Goal: Task Accomplishment & Management: Use online tool/utility

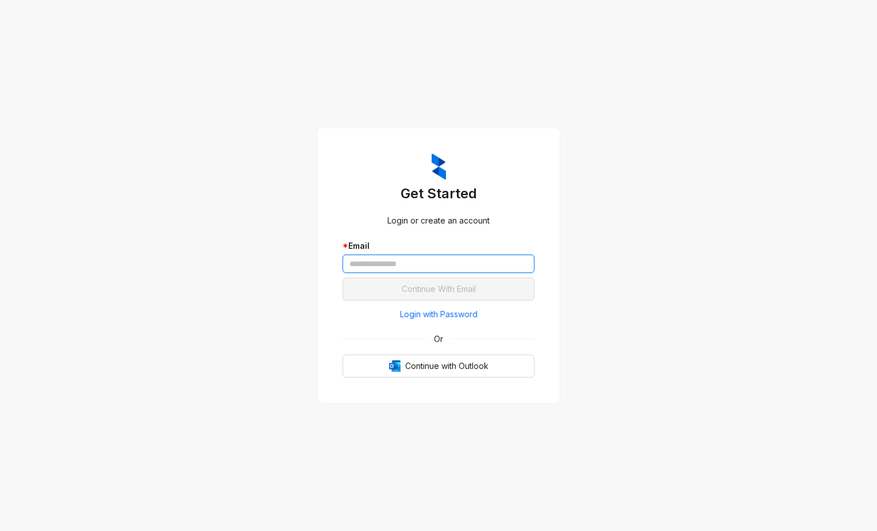
click at [402, 263] on input "text" at bounding box center [439, 264] width 192 height 18
type input "**********"
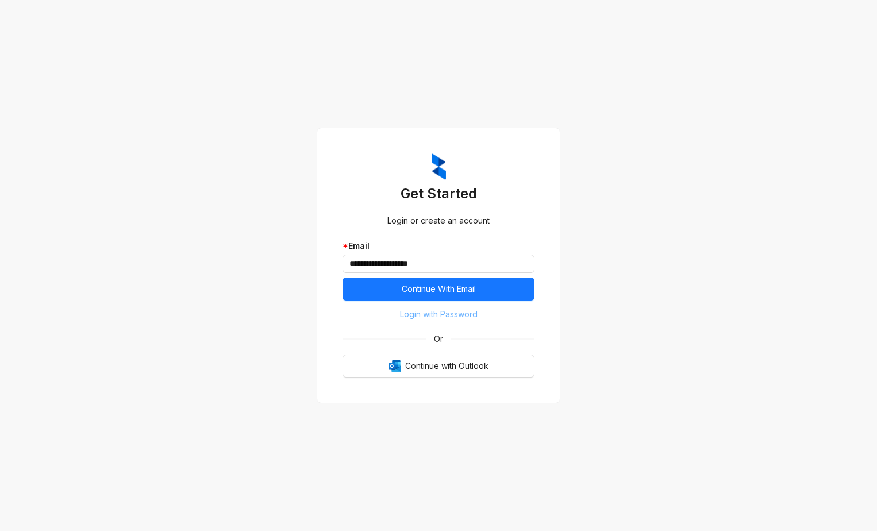
click at [441, 315] on span "Login with Password" at bounding box center [439, 314] width 78 height 13
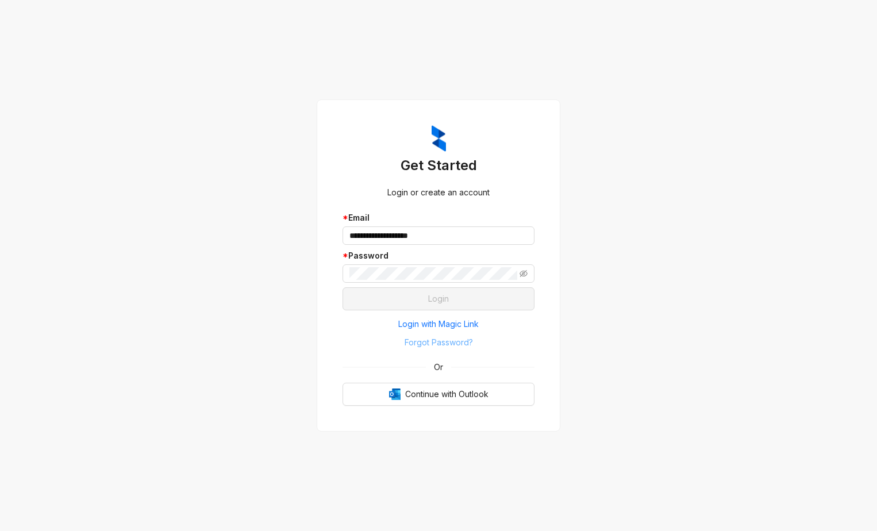
click at [439, 344] on span "Forgot Password?" at bounding box center [439, 342] width 68 height 13
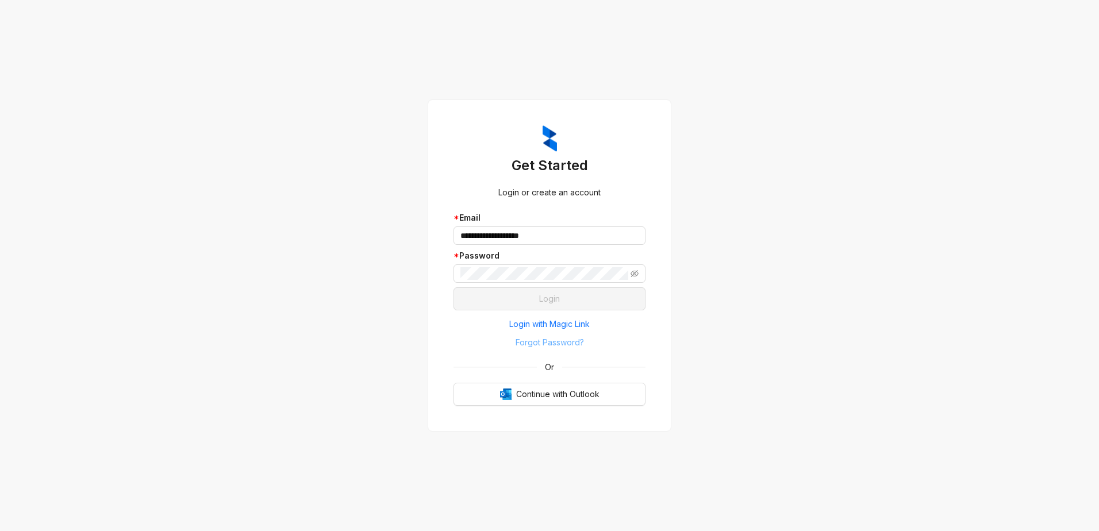
click at [546, 341] on span "Forgot Password?" at bounding box center [549, 342] width 68 height 13
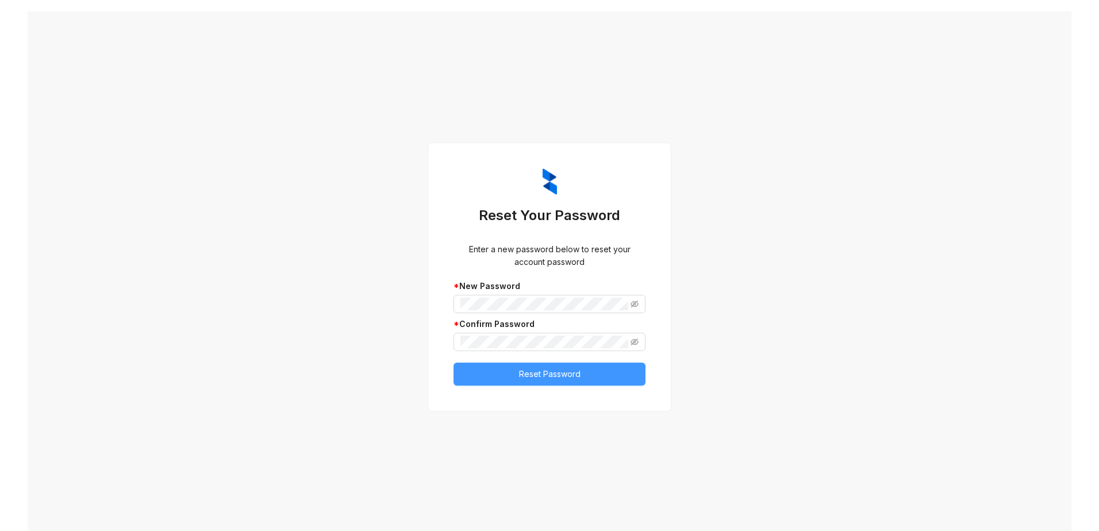
click at [510, 372] on button "Reset Password" at bounding box center [549, 374] width 192 height 23
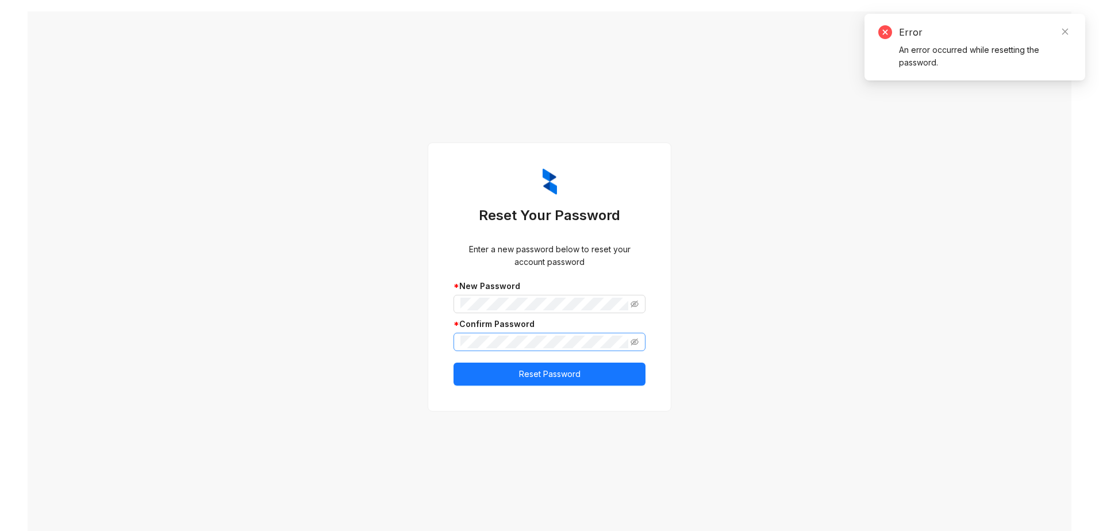
click at [635, 344] on span at bounding box center [549, 342] width 192 height 18
click at [634, 344] on span at bounding box center [549, 342] width 192 height 18
click at [630, 344] on icon "eye-invisible" at bounding box center [634, 341] width 8 height 7
click at [633, 301] on icon "eye-invisible" at bounding box center [634, 304] width 8 height 8
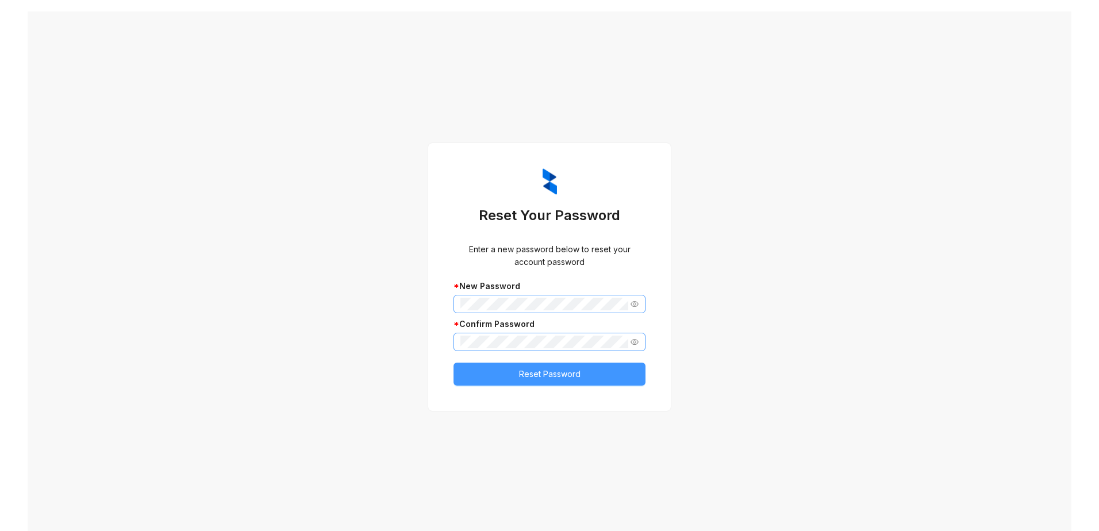
click at [546, 376] on span "Reset Password" at bounding box center [549, 374] width 61 height 13
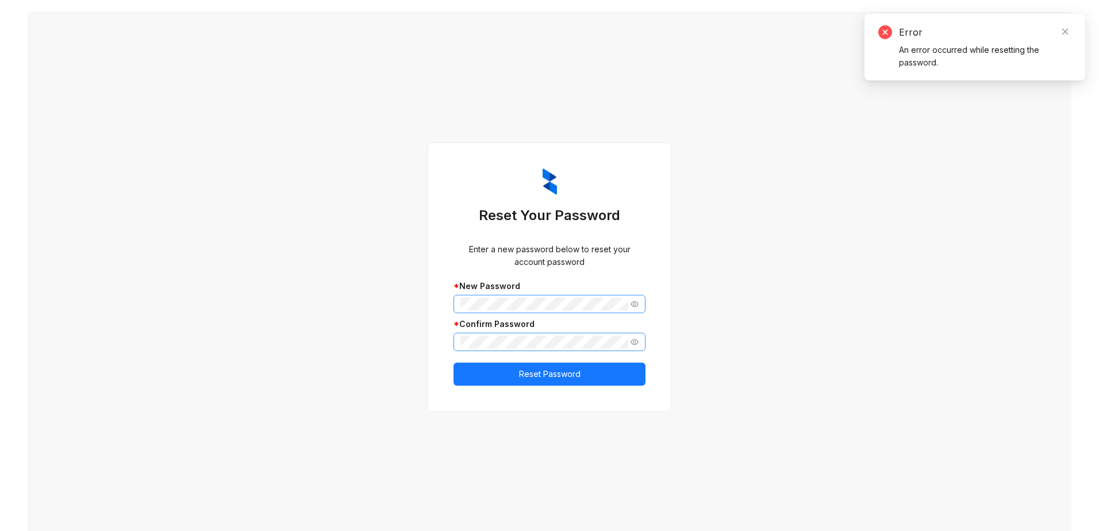
click at [455, 302] on span at bounding box center [549, 304] width 192 height 18
click at [455, 304] on span at bounding box center [549, 304] width 192 height 18
click at [536, 388] on div "Reset Your Password Enter a new password below to reset your account password *…" at bounding box center [550, 277] width 220 height 245
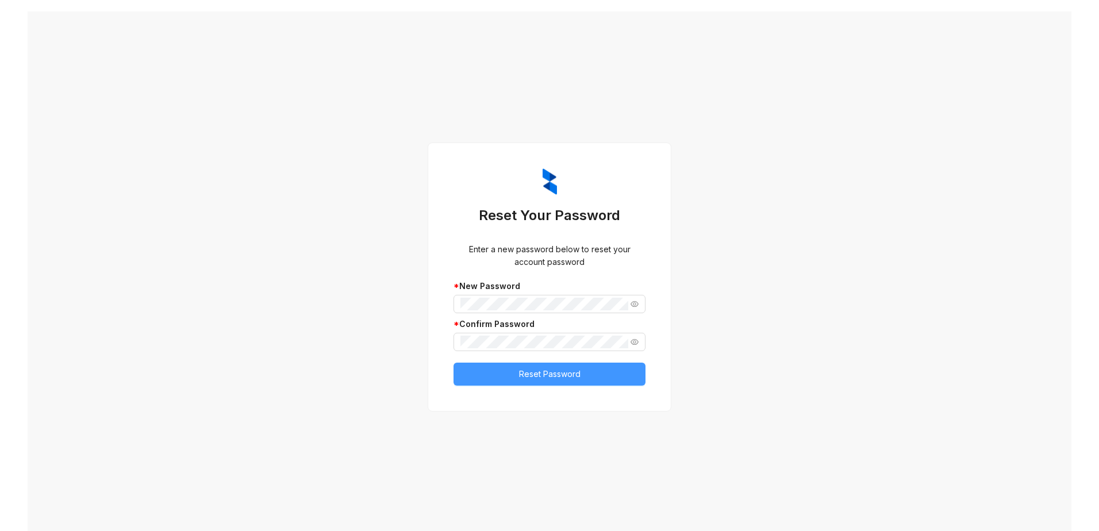
click at [545, 379] on span "Reset Password" at bounding box center [549, 374] width 61 height 13
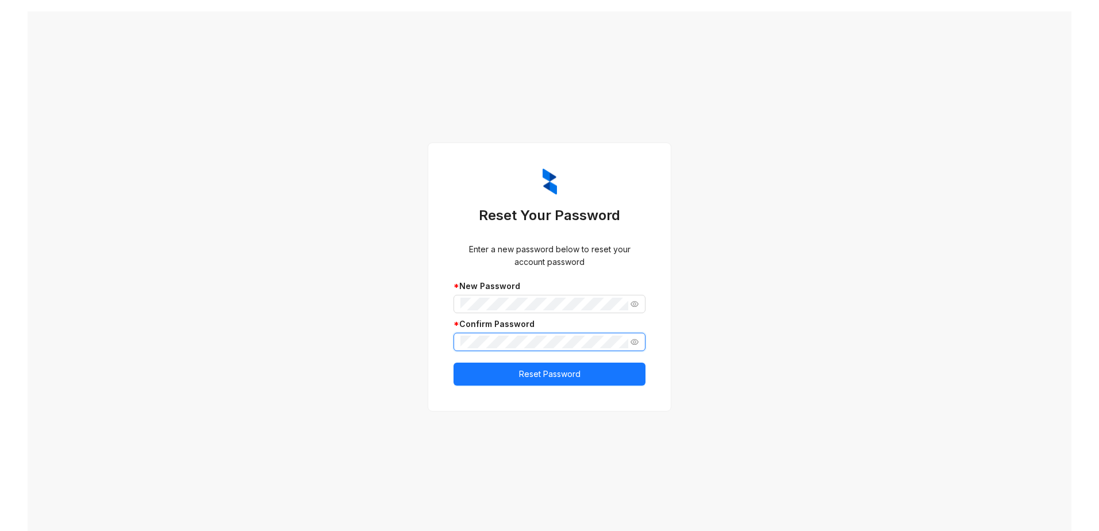
click at [420, 348] on div "Reset Your Password Enter a new password below to reset your account password *…" at bounding box center [550, 276] width 1044 height 531
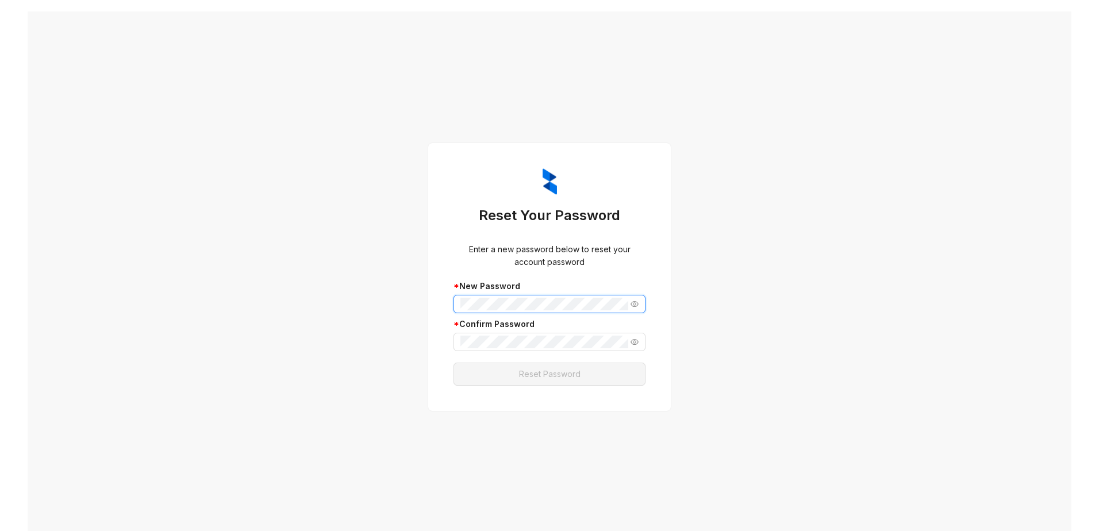
click at [444, 300] on div "Reset Your Password Enter a new password below to reset your account password *…" at bounding box center [550, 277] width 220 height 245
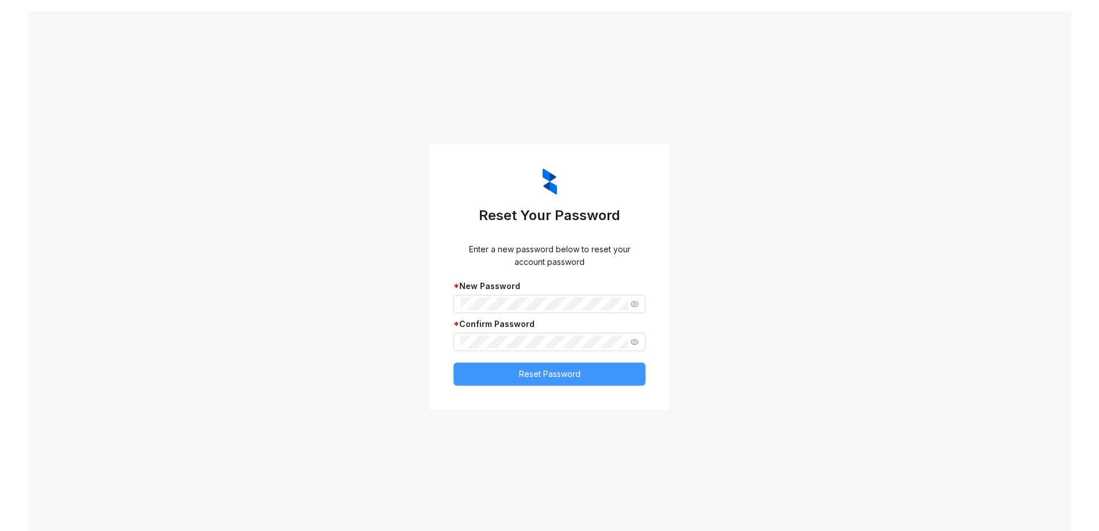
click at [539, 377] on span "Reset Password" at bounding box center [549, 374] width 61 height 13
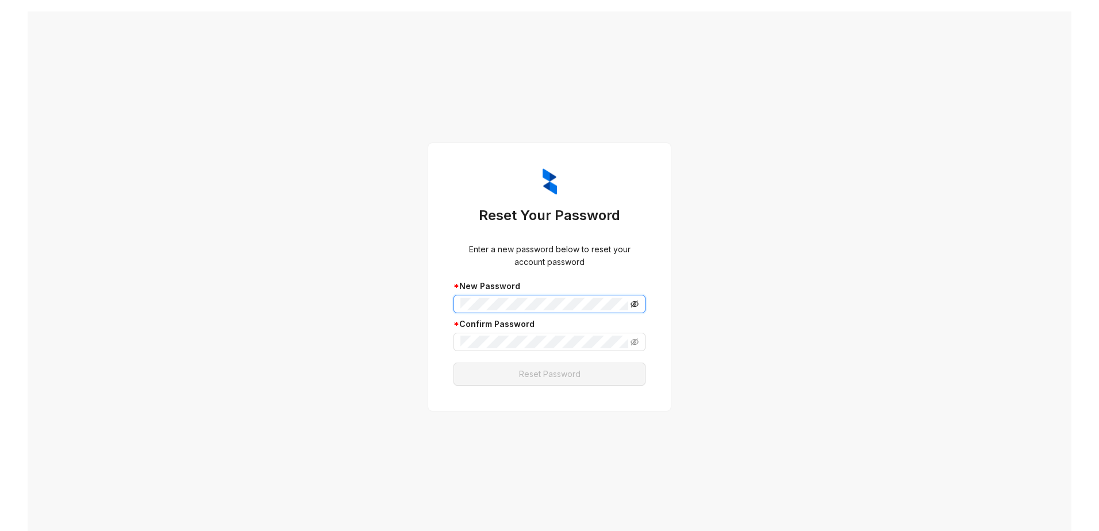
click at [632, 303] on icon "eye-invisible" at bounding box center [634, 304] width 8 height 8
click at [453, 303] on span at bounding box center [549, 304] width 192 height 18
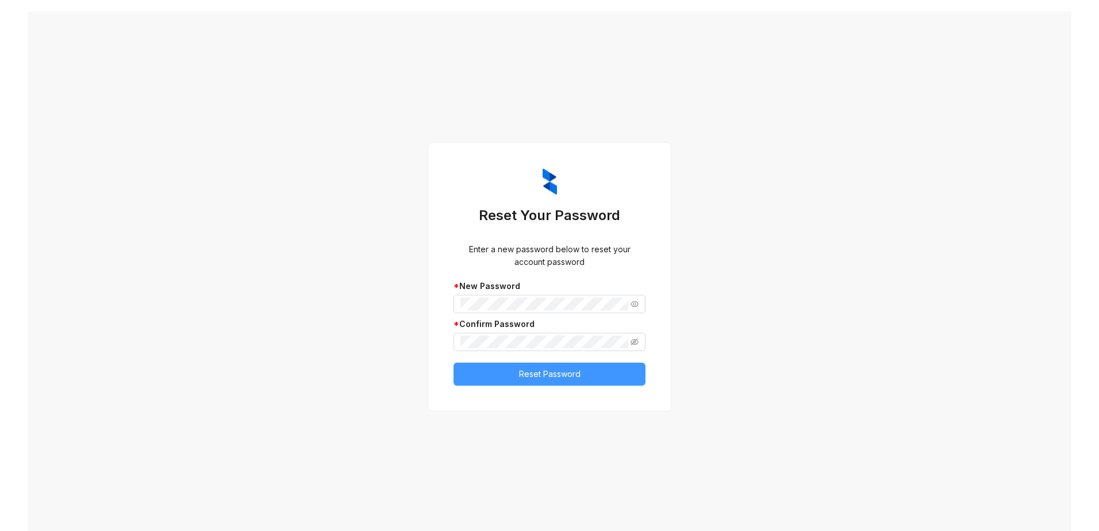
click at [521, 368] on span "Reset Password" at bounding box center [549, 374] width 61 height 13
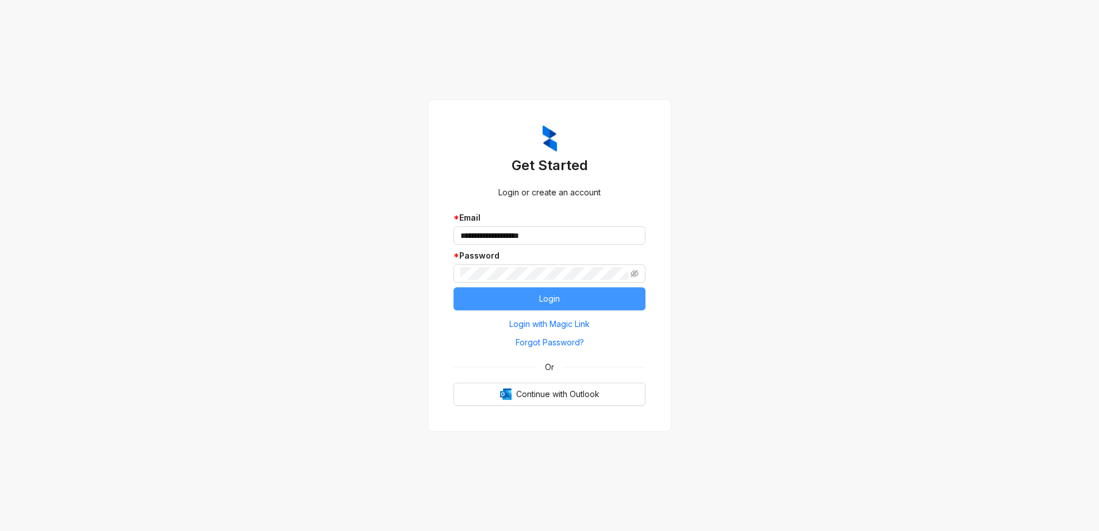
click at [550, 299] on span "Login" at bounding box center [549, 299] width 21 height 13
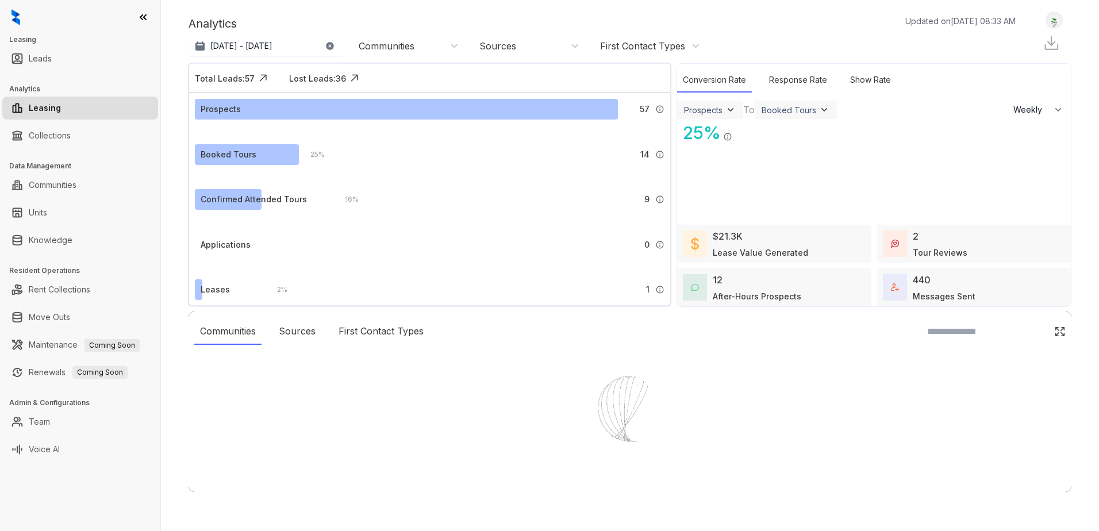
select select "******"
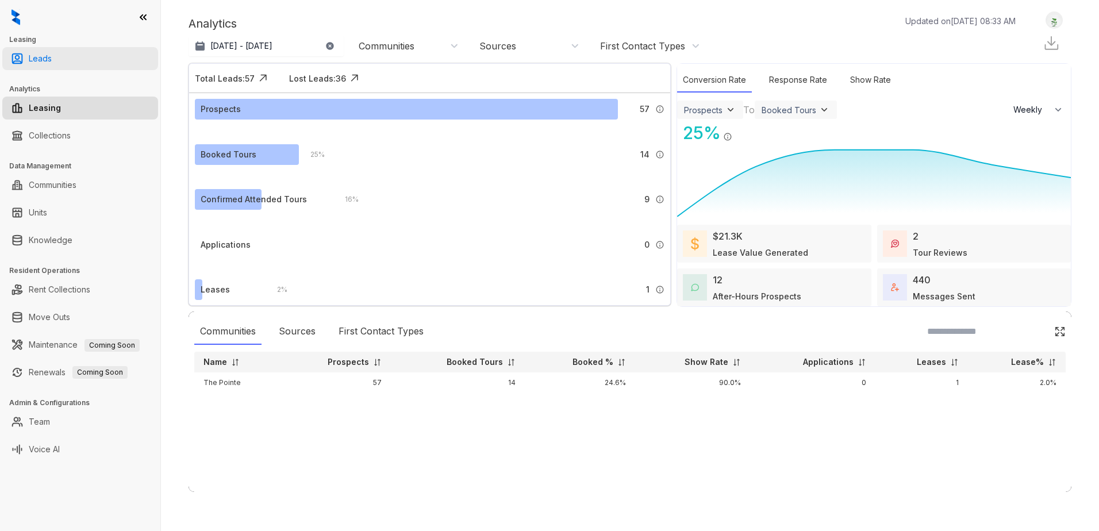
click at [42, 56] on link "Leads" at bounding box center [40, 58] width 23 height 23
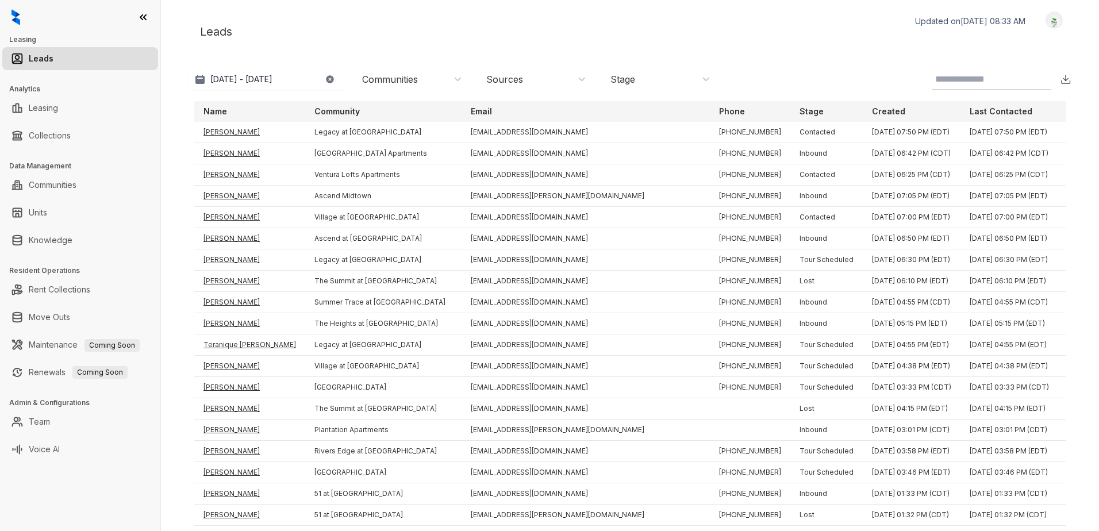
click at [462, 81] on div "Communities" at bounding box center [410, 79] width 115 height 18
click at [366, 168] on button "Filter" at bounding box center [365, 168] width 32 height 19
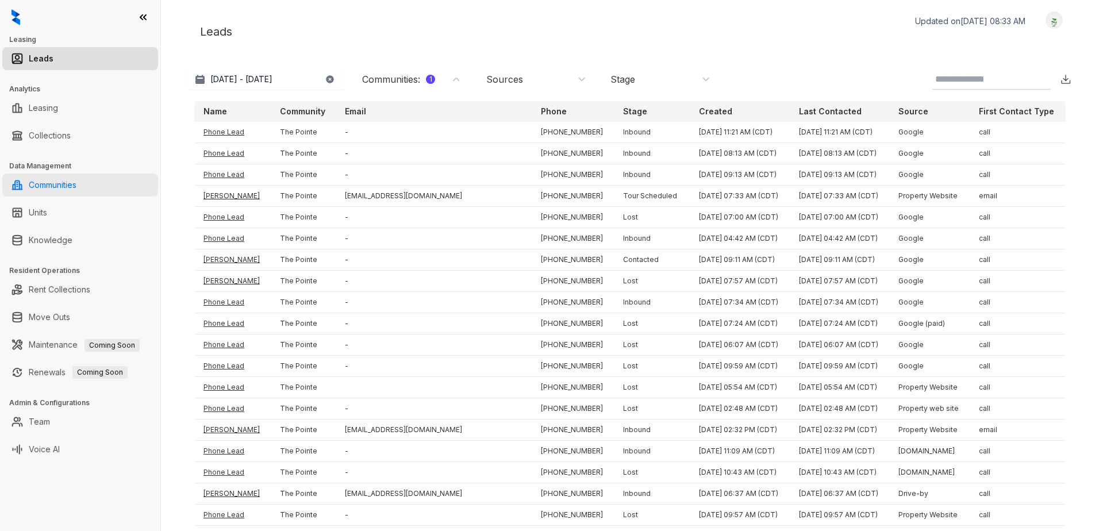
click at [73, 187] on link "Communities" at bounding box center [53, 185] width 48 height 23
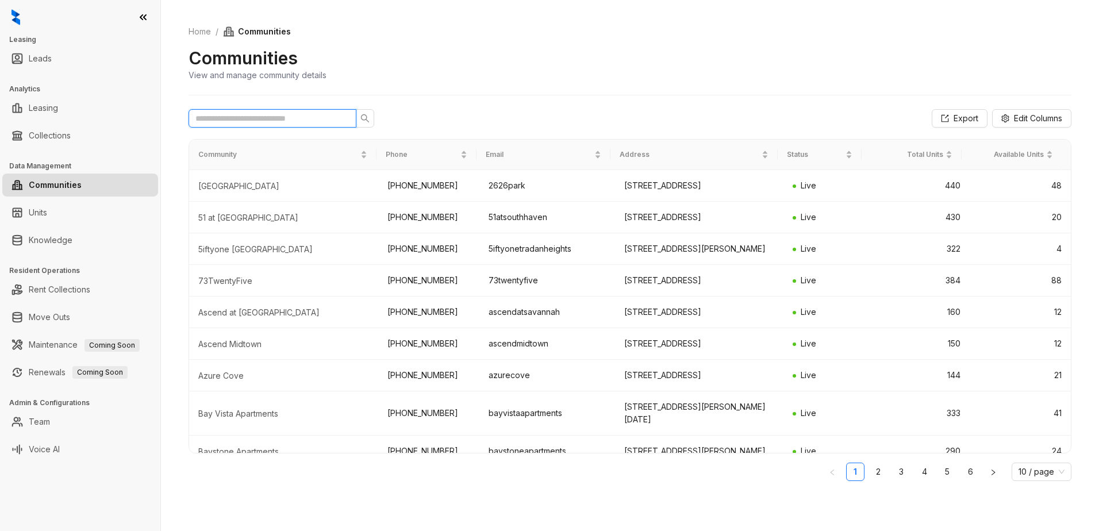
click at [333, 118] on input "text" at bounding box center [267, 118] width 145 height 13
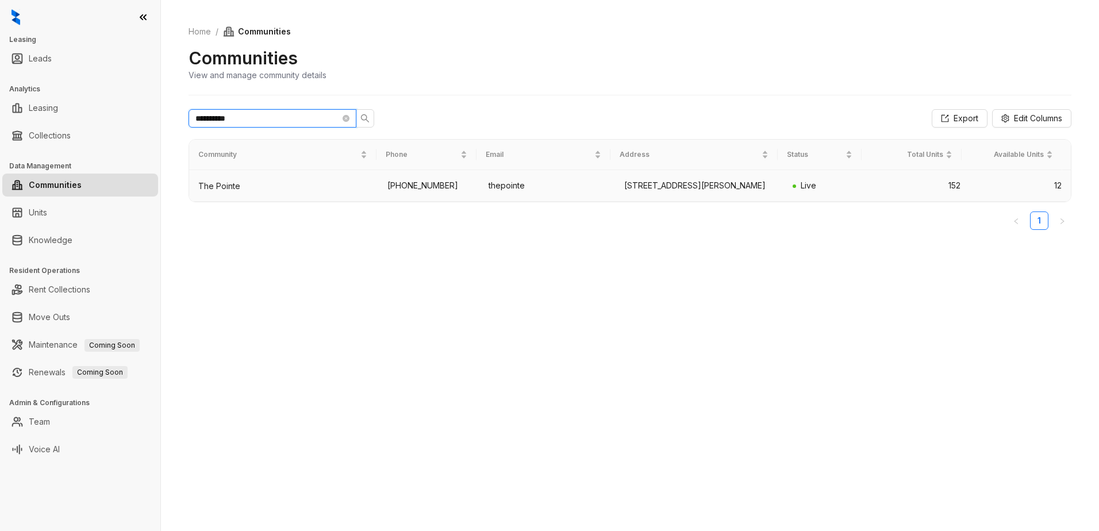
type input "**********"
click at [326, 192] on div "The Pointe" at bounding box center [283, 185] width 171 height 11
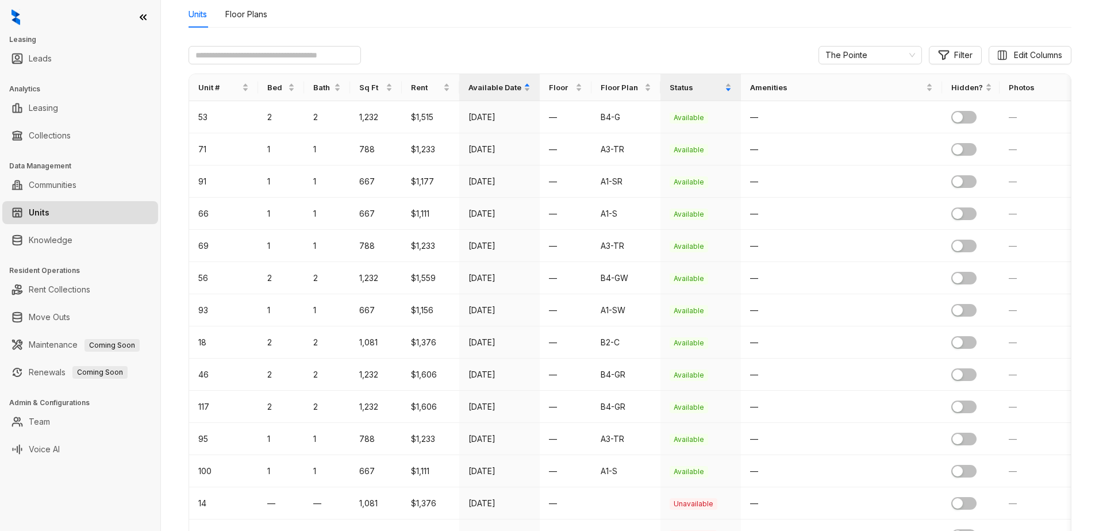
scroll to position [115, 0]
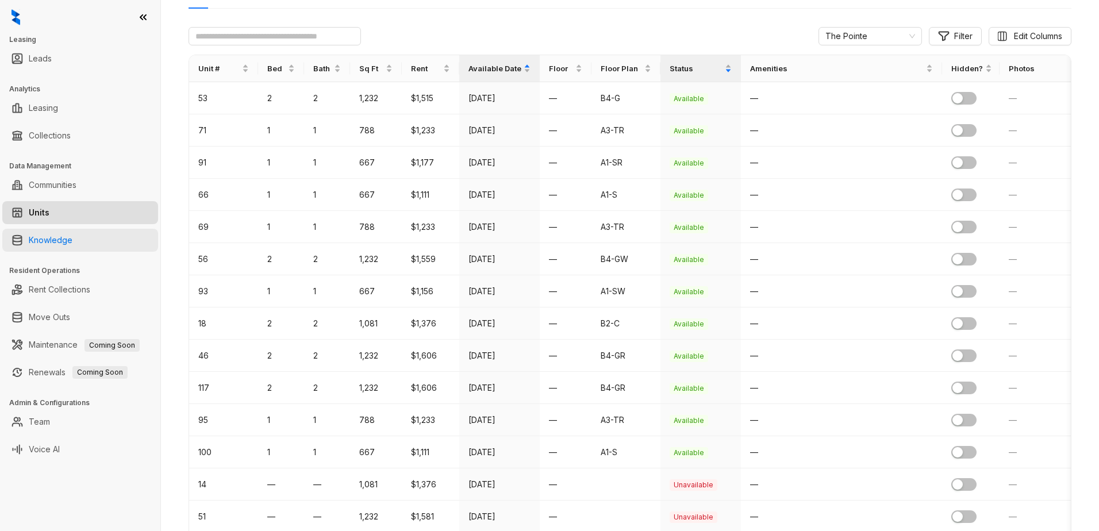
click at [65, 250] on link "Knowledge" at bounding box center [51, 240] width 44 height 23
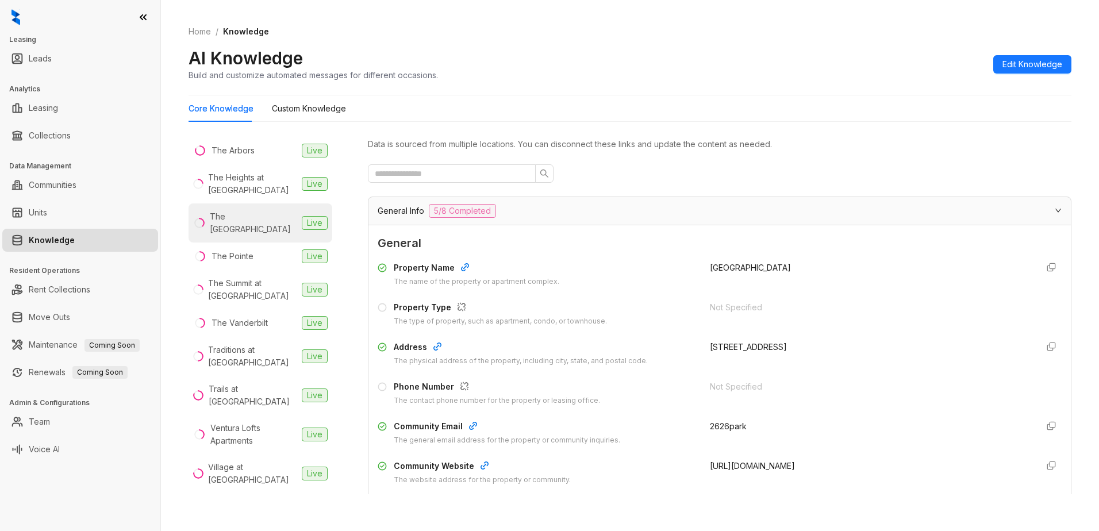
scroll to position [1092, 0]
click at [256, 260] on li "The Pointe Live" at bounding box center [260, 255] width 144 height 28
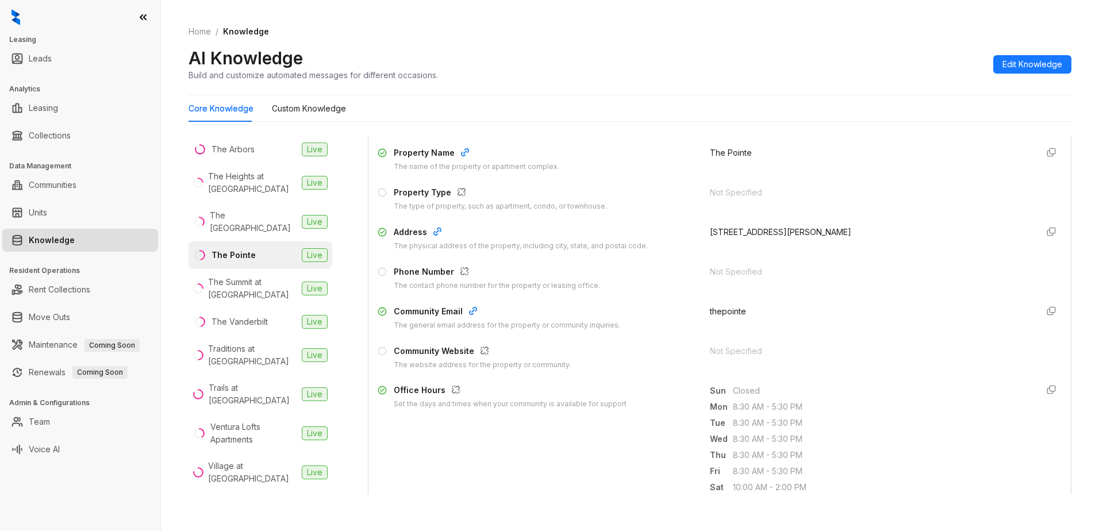
scroll to position [172, 0]
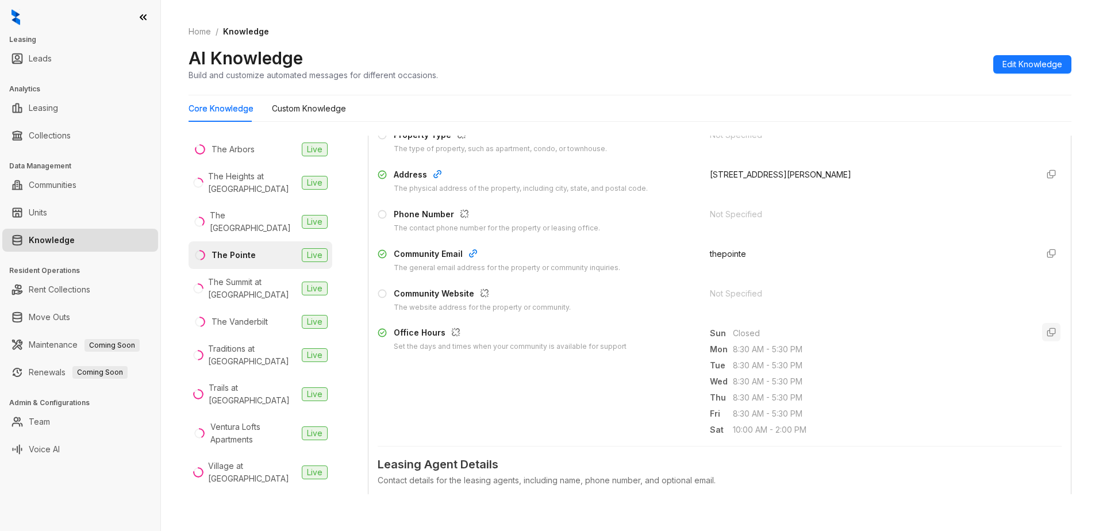
click at [1046, 335] on icon "button" at bounding box center [1050, 332] width 9 height 9
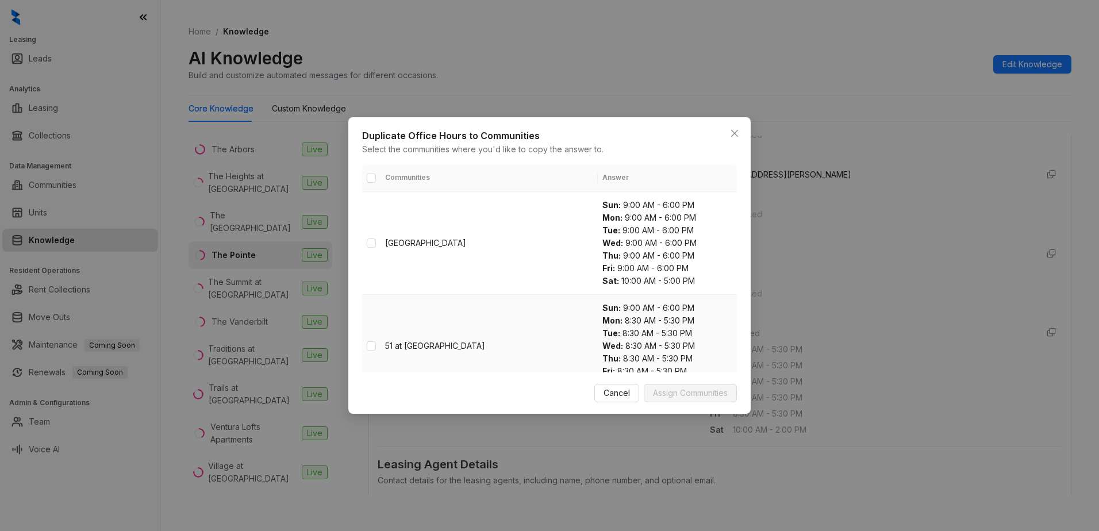
scroll to position [287, 0]
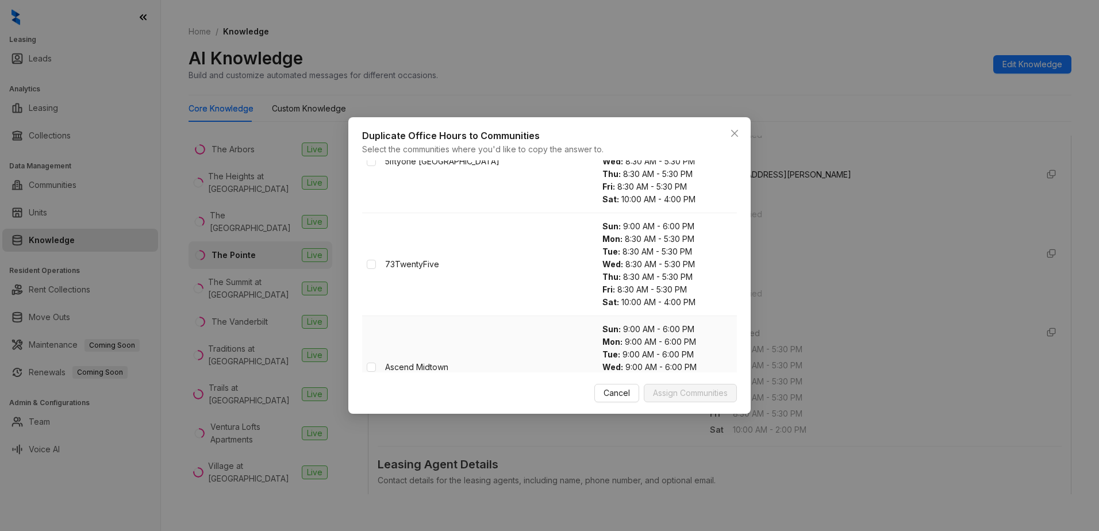
click at [621, 352] on div "Tue : 9:00 AM - 6:00 PM" at bounding box center [667, 354] width 130 height 13
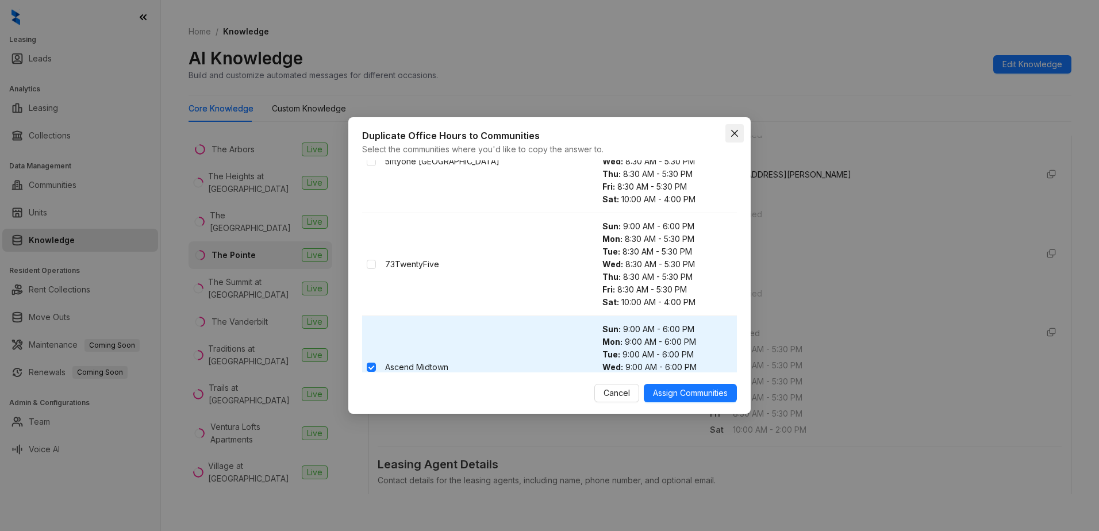
click at [739, 136] on span "Close" at bounding box center [734, 133] width 18 height 9
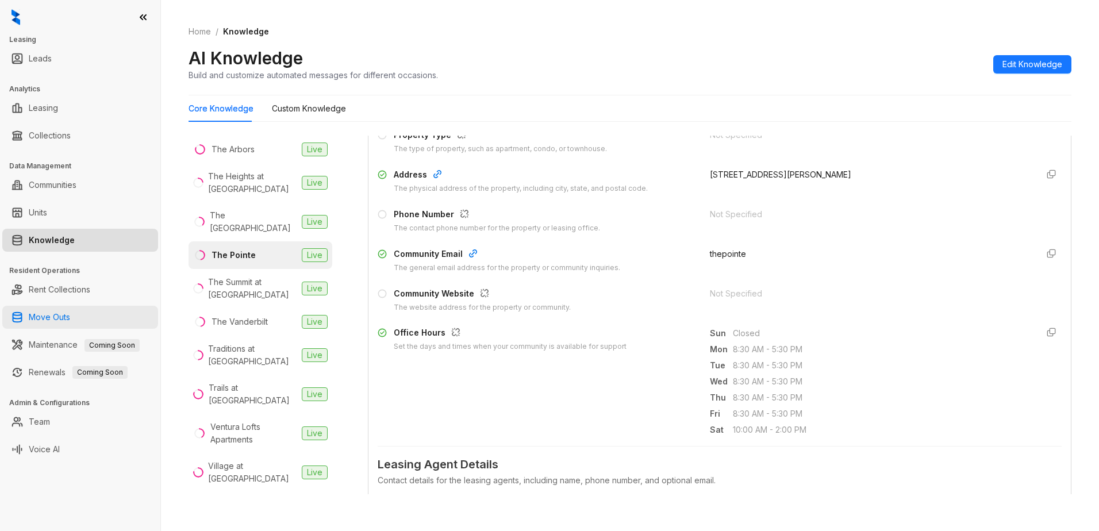
click at [70, 322] on link "Move Outs" at bounding box center [49, 317] width 41 height 23
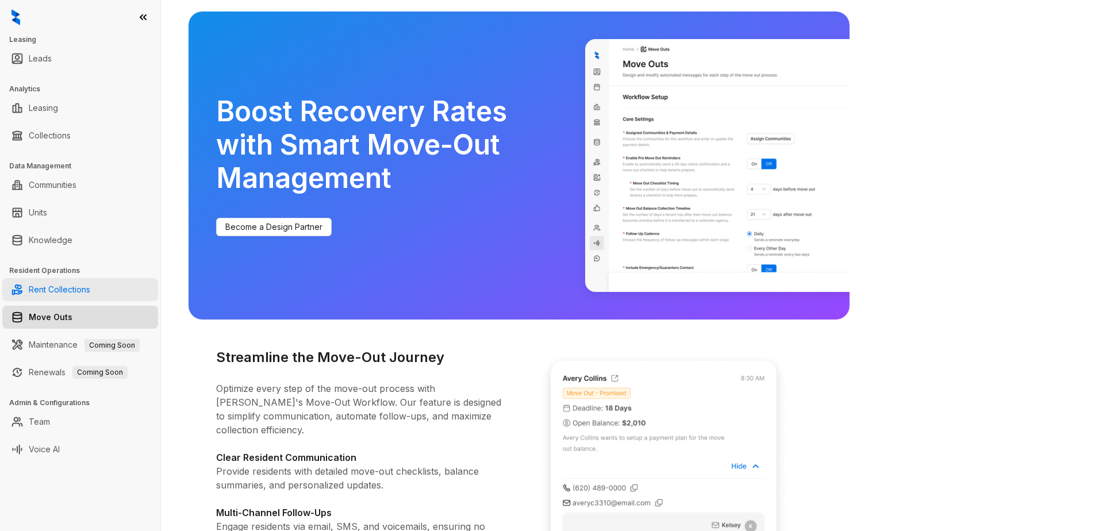
click at [89, 298] on link "Rent Collections" at bounding box center [59, 289] width 61 height 23
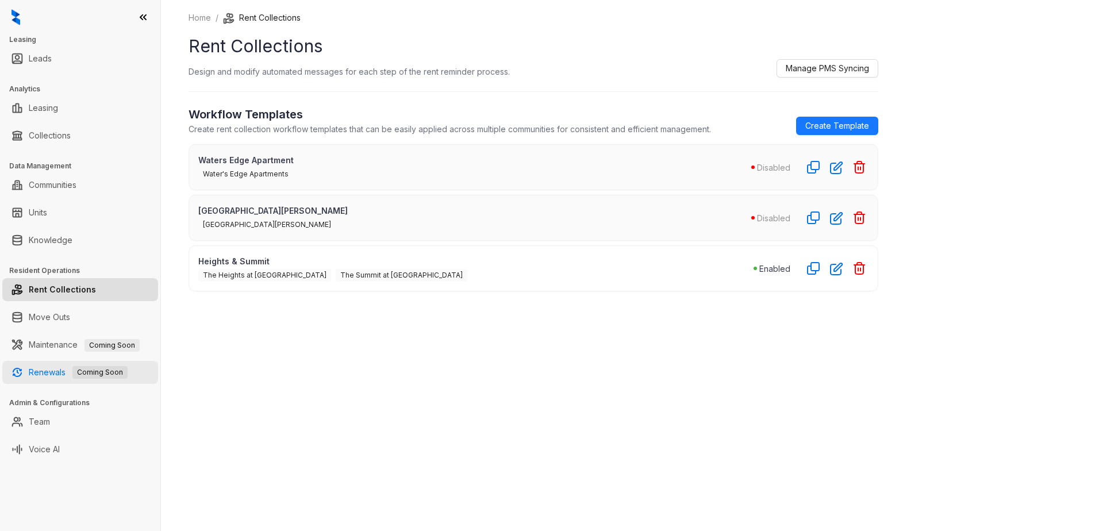
click at [50, 371] on link "Renewals Coming Soon" at bounding box center [78, 372] width 99 height 23
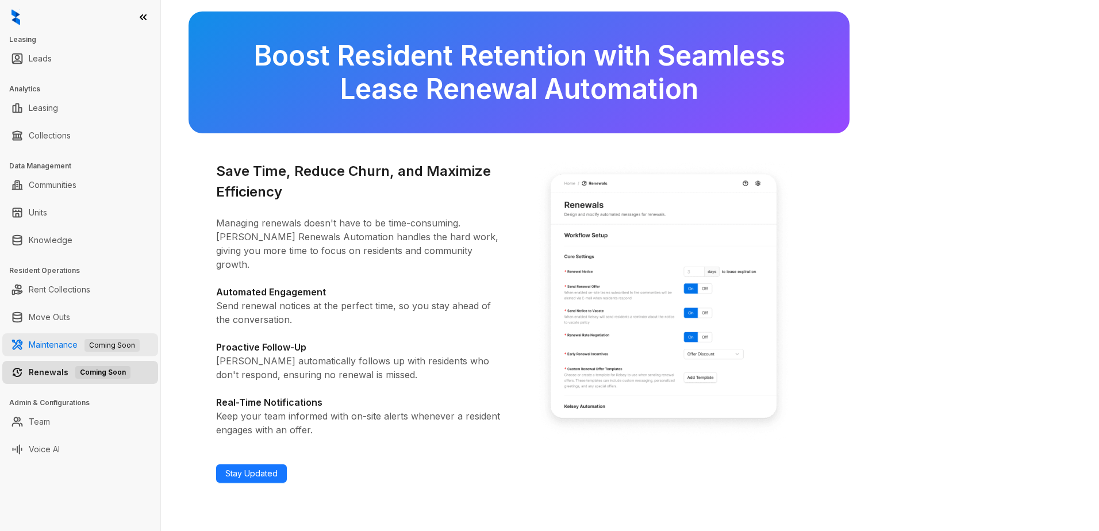
click at [67, 347] on link "Maintenance Coming Soon" at bounding box center [84, 345] width 111 height 10
click at [53, 371] on link "Renewals Coming Soon" at bounding box center [80, 372] width 102 height 23
click at [52, 64] on link "Leads" at bounding box center [40, 58] width 23 height 23
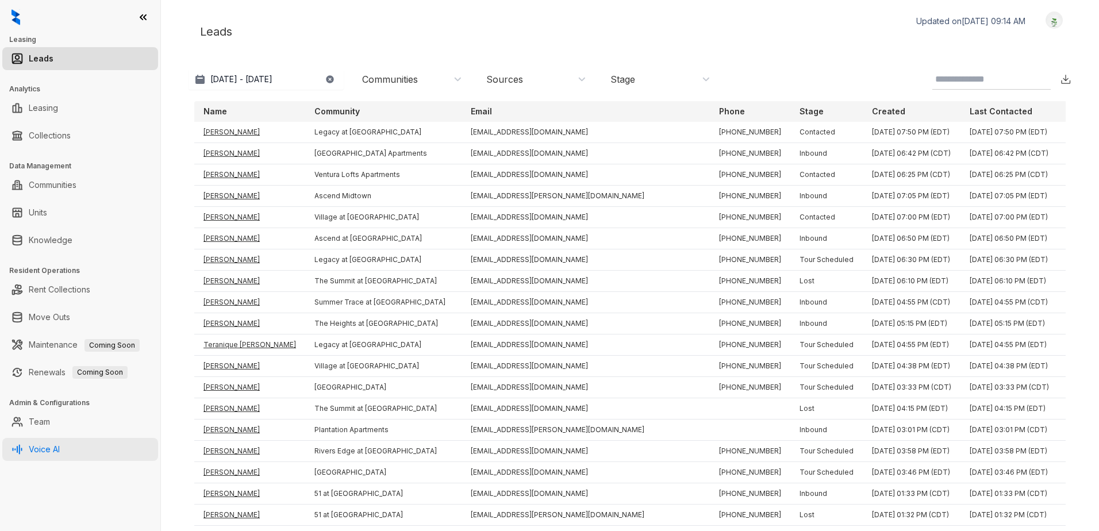
click at [57, 444] on link "Voice AI" at bounding box center [44, 449] width 31 height 23
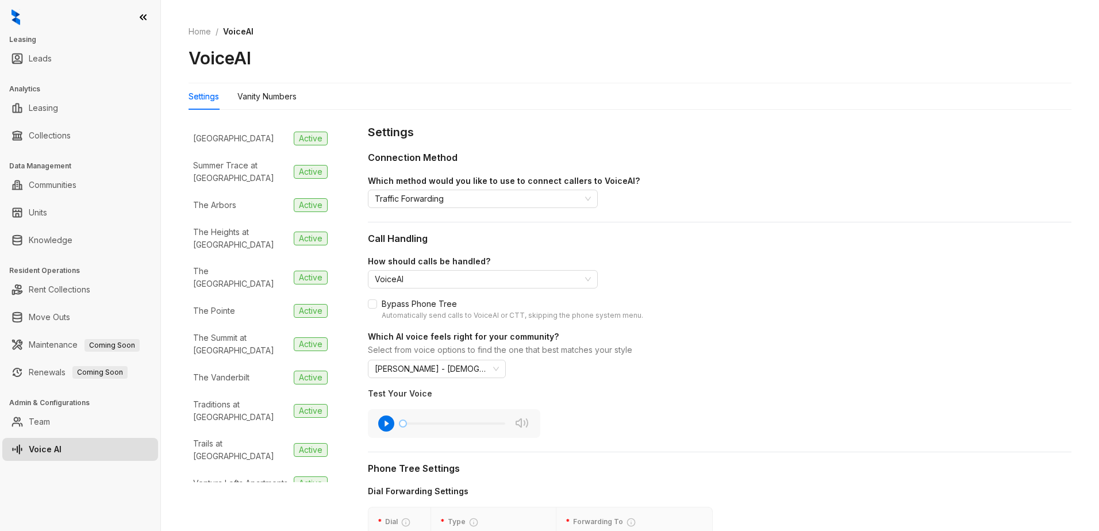
scroll to position [1139, 0]
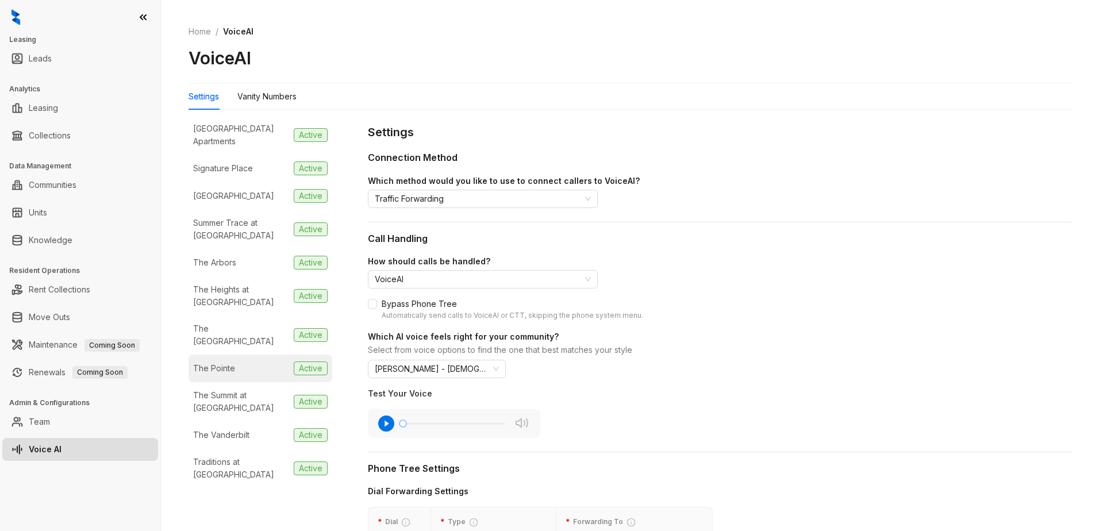
click at [238, 355] on li "The Pointe Active" at bounding box center [260, 369] width 144 height 28
click at [237, 389] on div "The Summit at Rock Hill" at bounding box center [241, 401] width 96 height 25
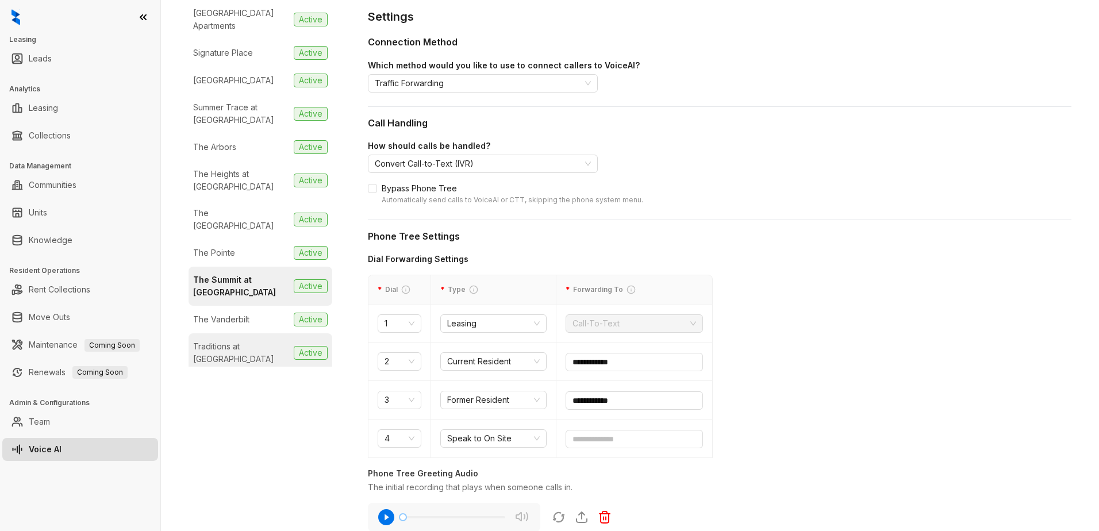
scroll to position [115, 0]
click at [226, 247] on div "The Pointe" at bounding box center [214, 253] width 42 height 13
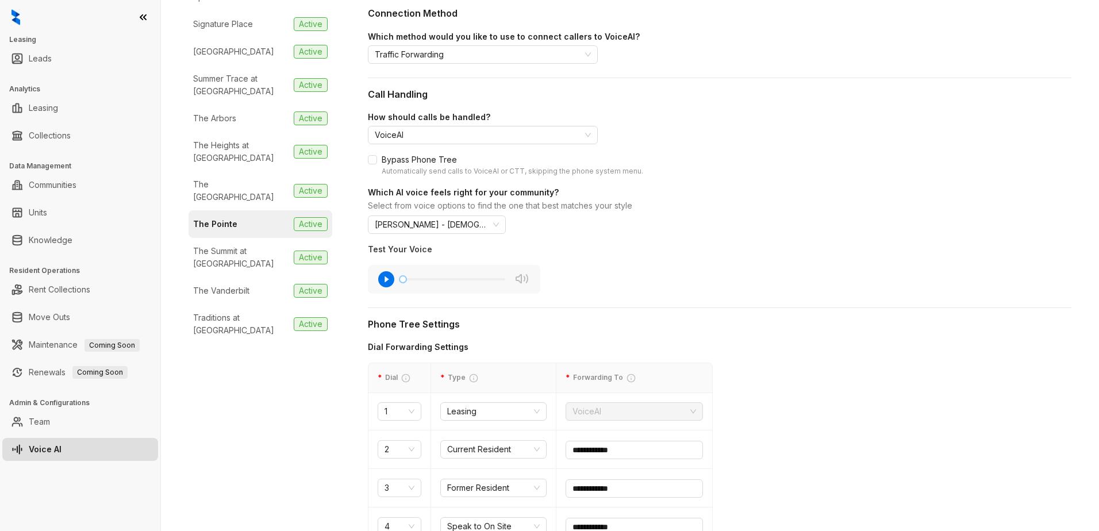
scroll to position [172, 0]
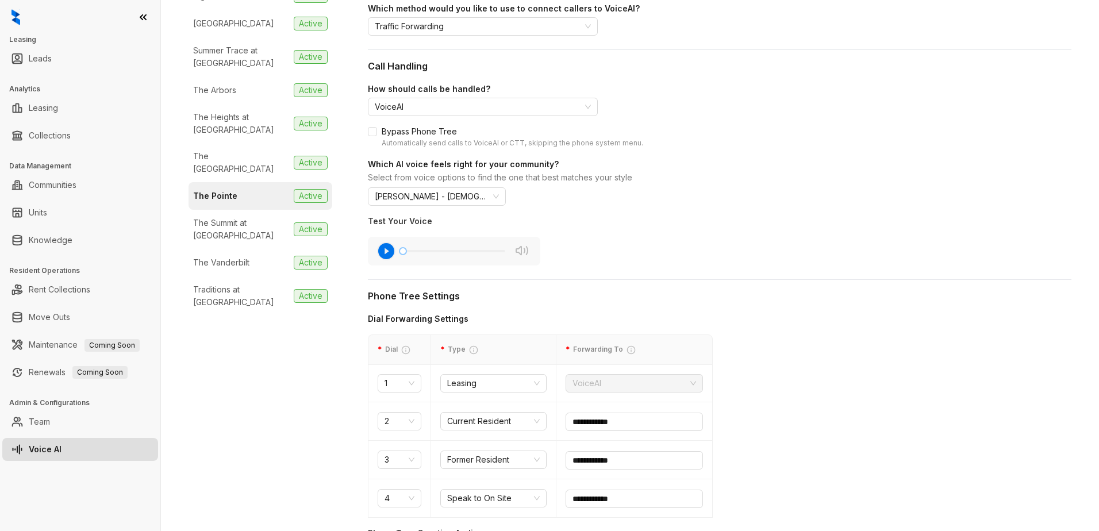
click at [385, 252] on icon "button" at bounding box center [386, 251] width 18 height 18
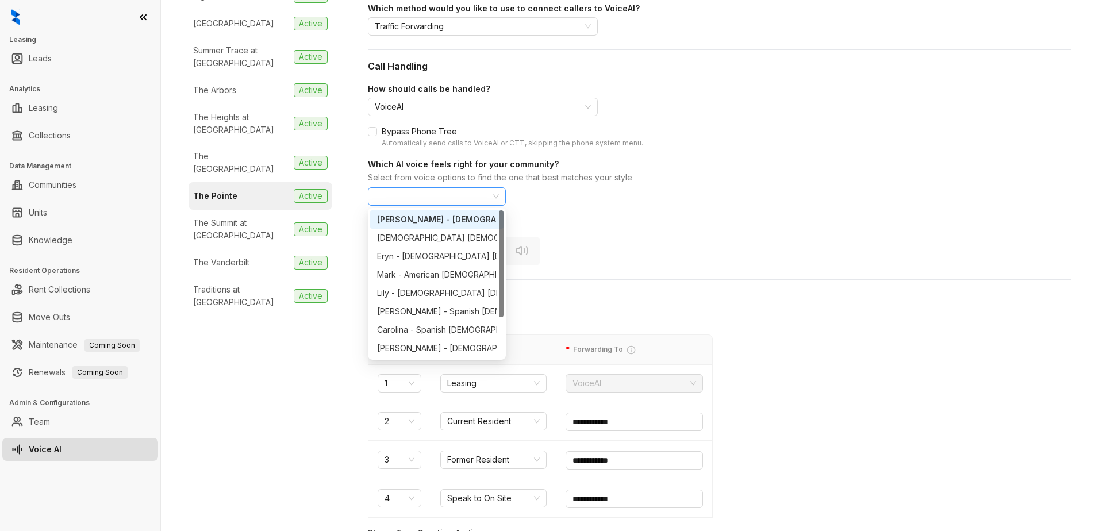
click at [497, 195] on span "Natasha - American Female" at bounding box center [437, 196] width 124 height 17
click at [475, 241] on div "Dakota - American Female" at bounding box center [466, 238] width 178 height 13
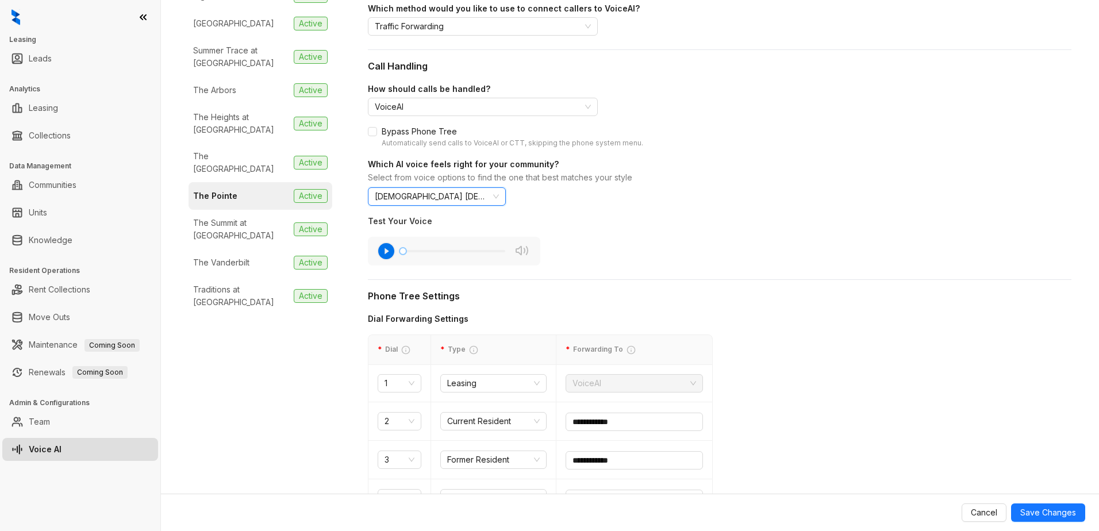
click at [387, 250] on icon "button" at bounding box center [386, 251] width 16 height 16
click at [500, 195] on div "Dakota - American Female" at bounding box center [437, 196] width 138 height 18
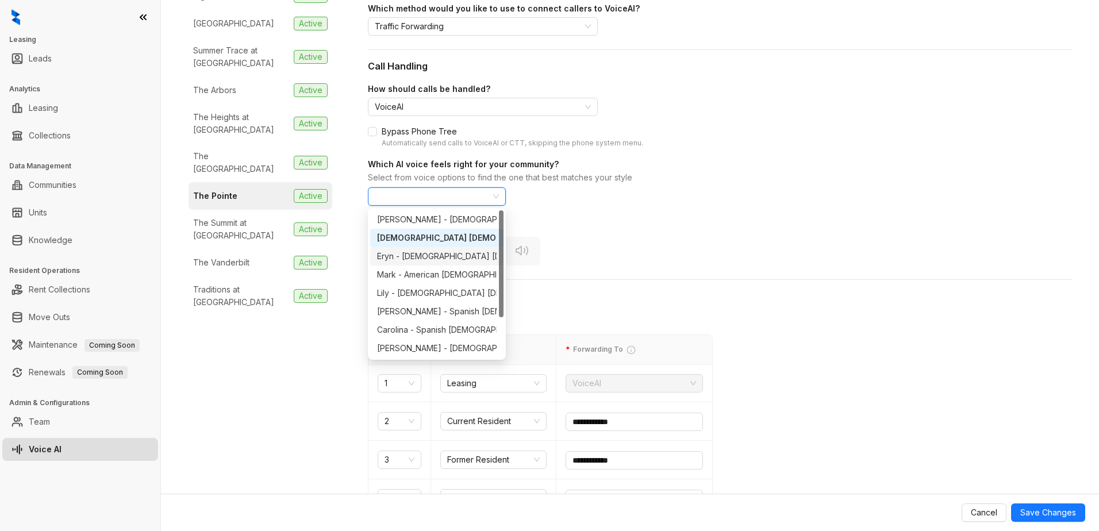
click at [465, 254] on div "Eryn - American Female" at bounding box center [478, 256] width 203 height 13
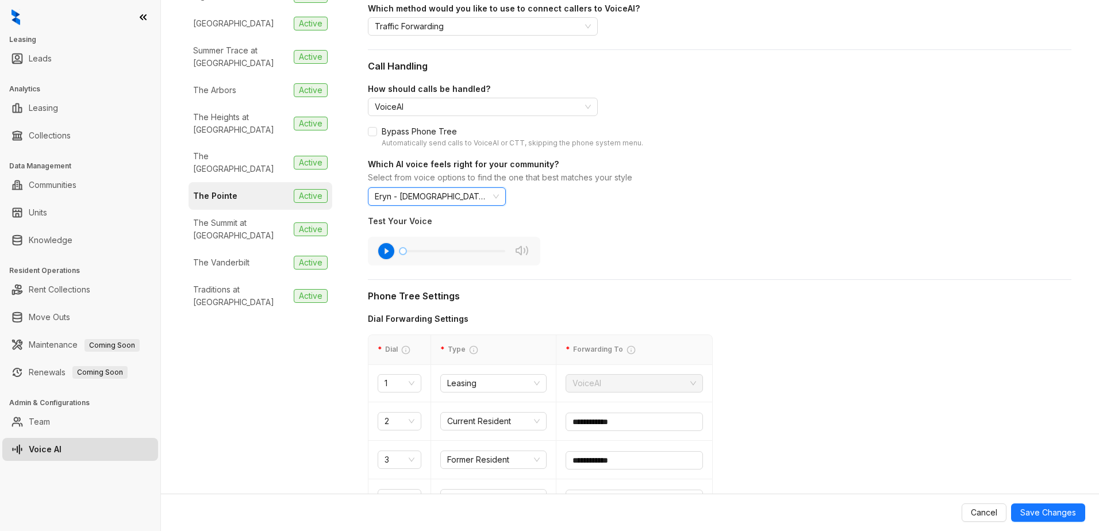
click at [386, 250] on icon "button" at bounding box center [386, 251] width 18 height 18
click at [500, 198] on div "Eryn - American Female" at bounding box center [437, 196] width 138 height 18
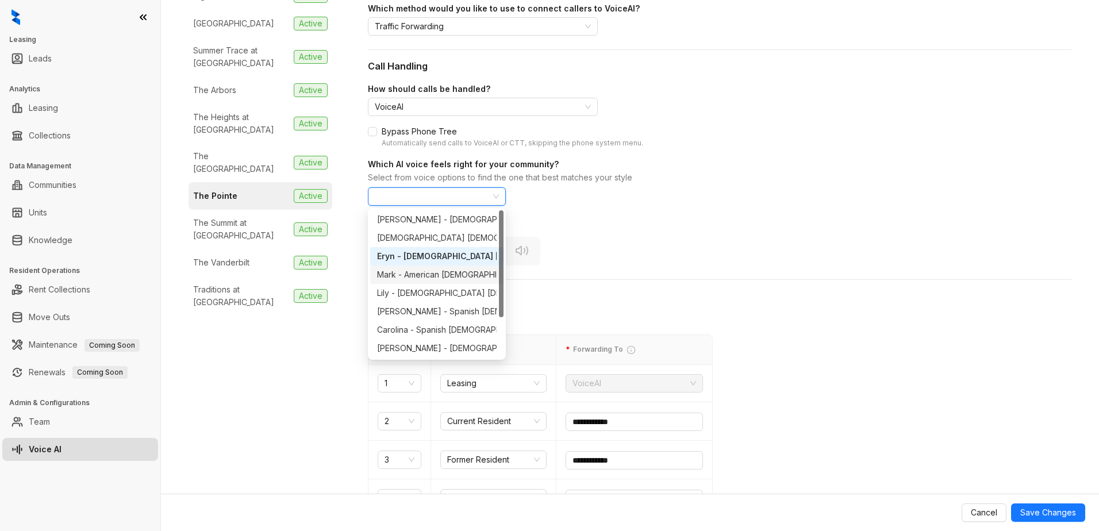
click at [436, 276] on div "Mark - American Male" at bounding box center [453, 274] width 152 height 13
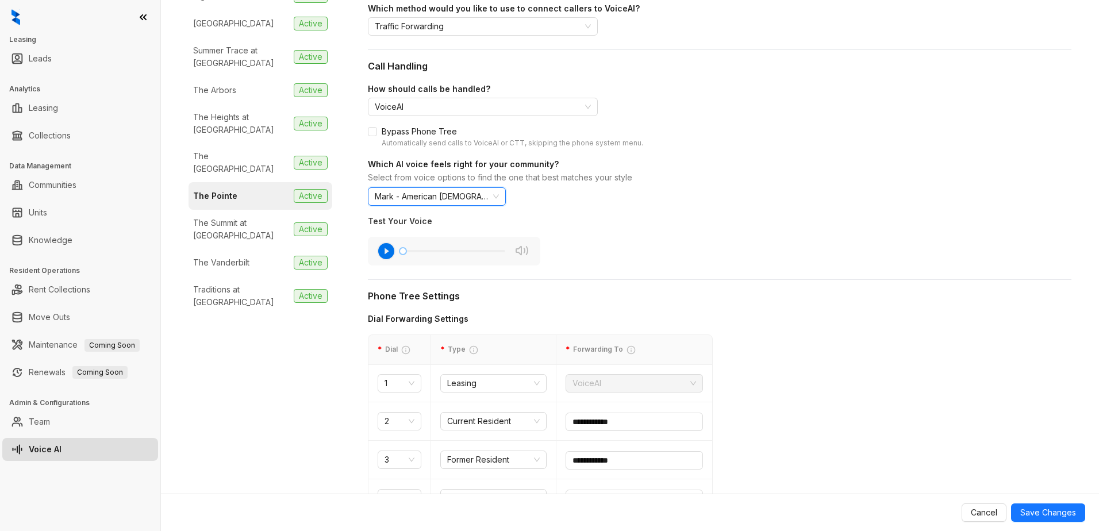
click at [386, 250] on icon "button" at bounding box center [386, 251] width 18 height 18
click at [501, 195] on div "Mark - American Male" at bounding box center [437, 196] width 138 height 18
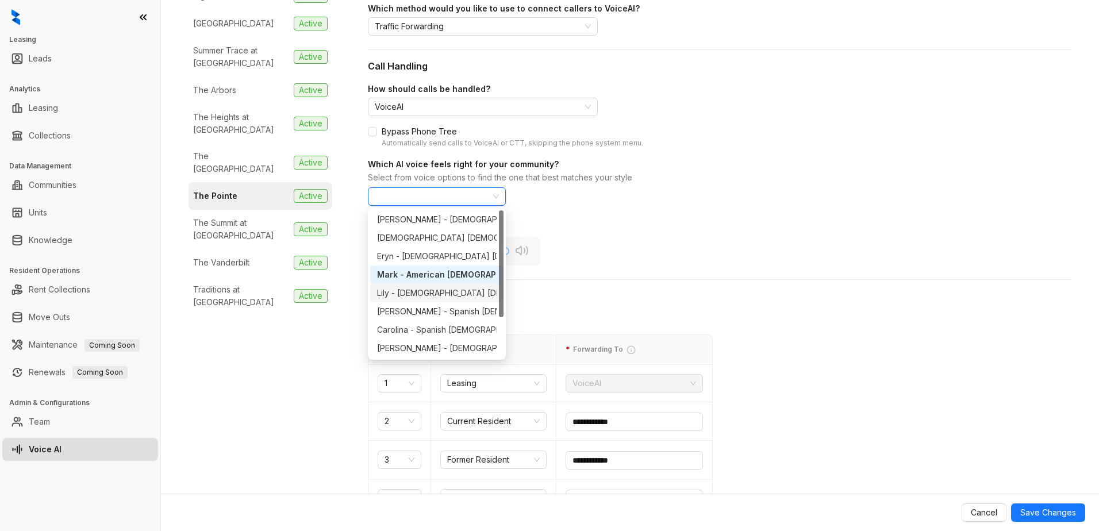
click at [441, 291] on div "Lily - British Female" at bounding box center [476, 293] width 198 height 13
click at [437, 293] on div "Lily - British Female" at bounding box center [479, 293] width 204 height 13
click at [613, 248] on div "How should calls be handled? VoiceAI Bypass Phone Tree Automatically send calls…" at bounding box center [719, 174] width 703 height 183
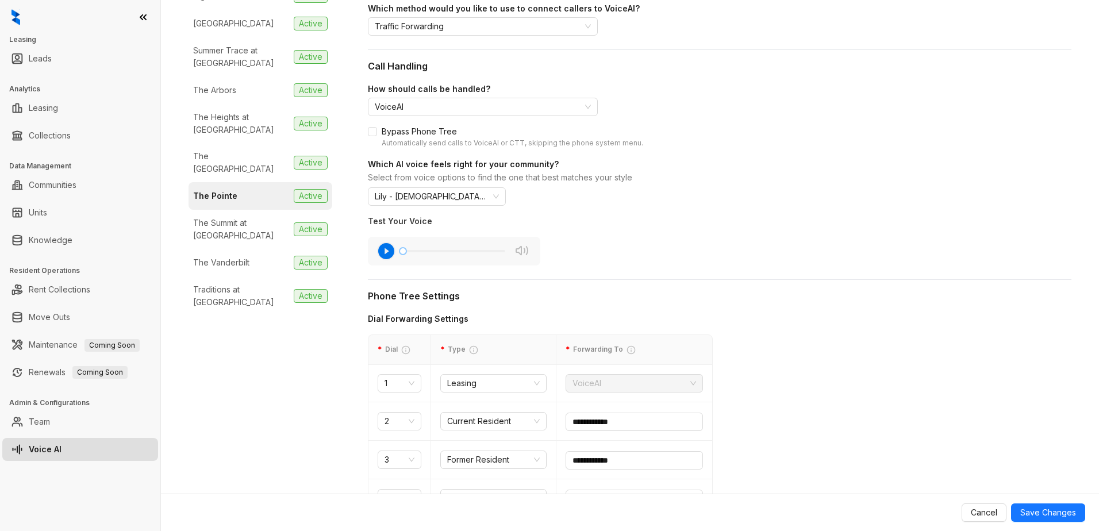
click at [386, 253] on icon "button" at bounding box center [386, 251] width 18 height 18
click at [461, 195] on span "Lily - British Female" at bounding box center [437, 196] width 124 height 17
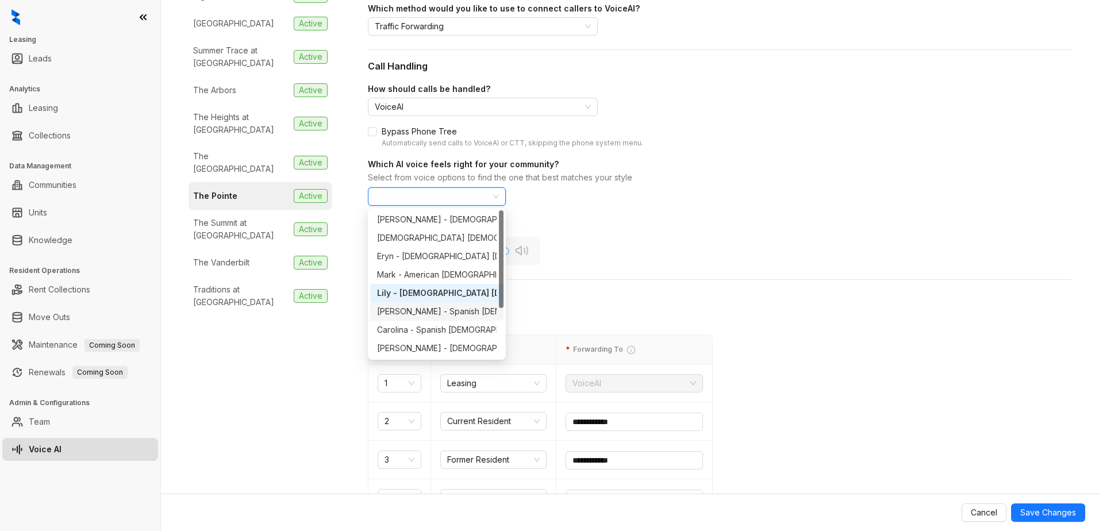
click at [433, 313] on div "Juan Carlos - Spanish Male" at bounding box center [473, 311] width 193 height 13
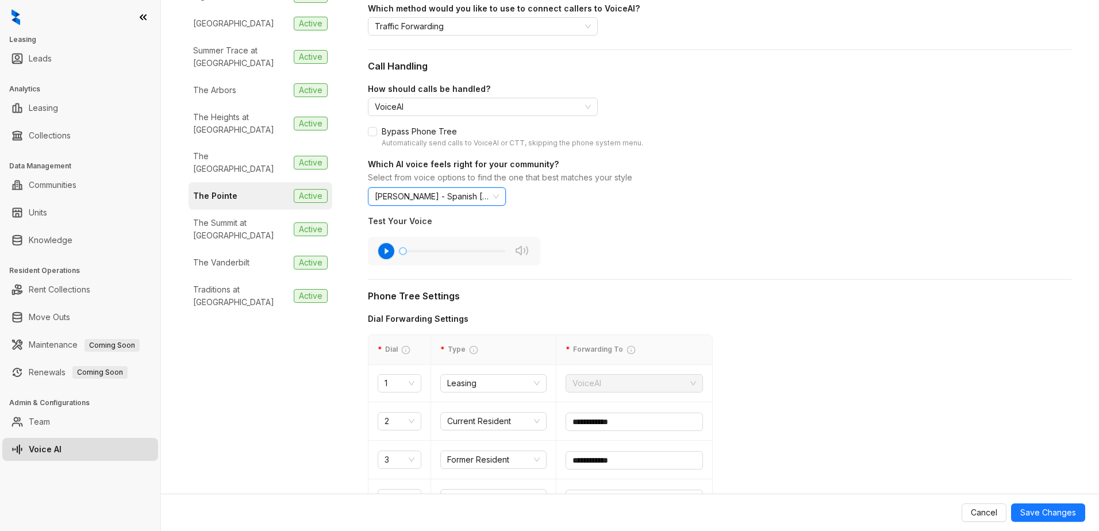
click at [390, 252] on icon "button" at bounding box center [386, 251] width 16 height 16
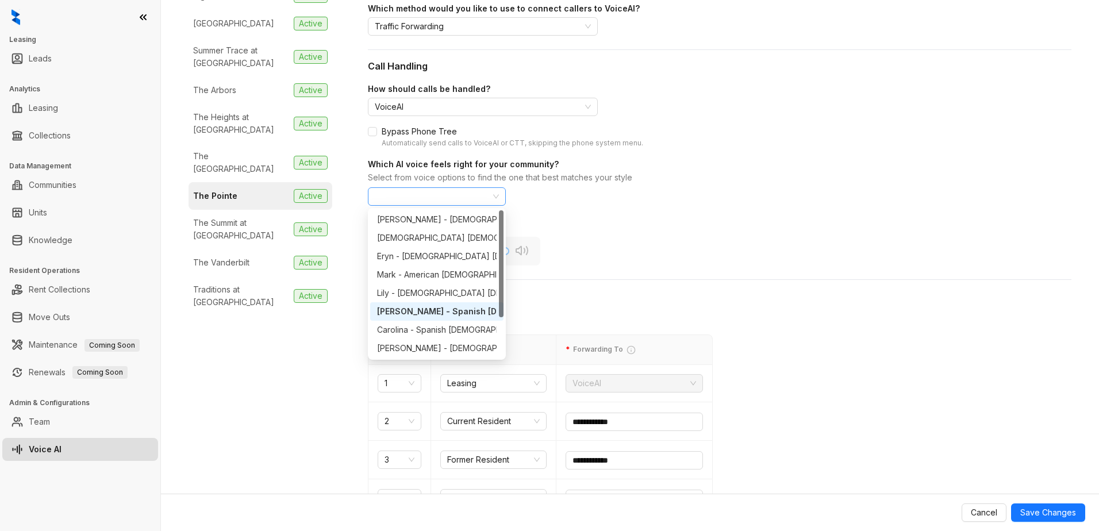
click at [482, 200] on span "Juan Carlos - Spanish Male" at bounding box center [437, 196] width 124 height 17
click at [432, 332] on div "Carolina - Spanish Female" at bounding box center [456, 330] width 159 height 13
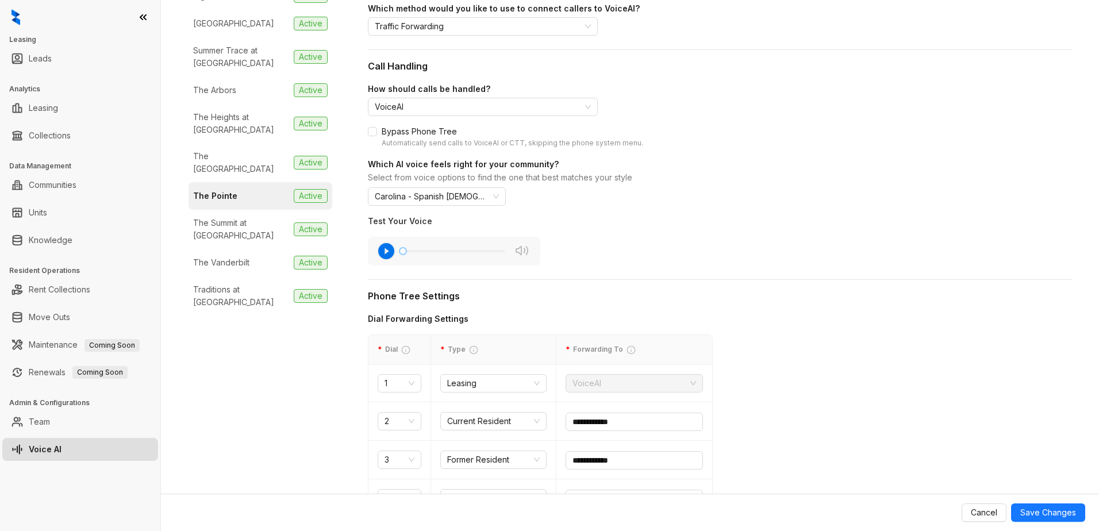
click at [388, 251] on icon "button" at bounding box center [386, 251] width 18 height 18
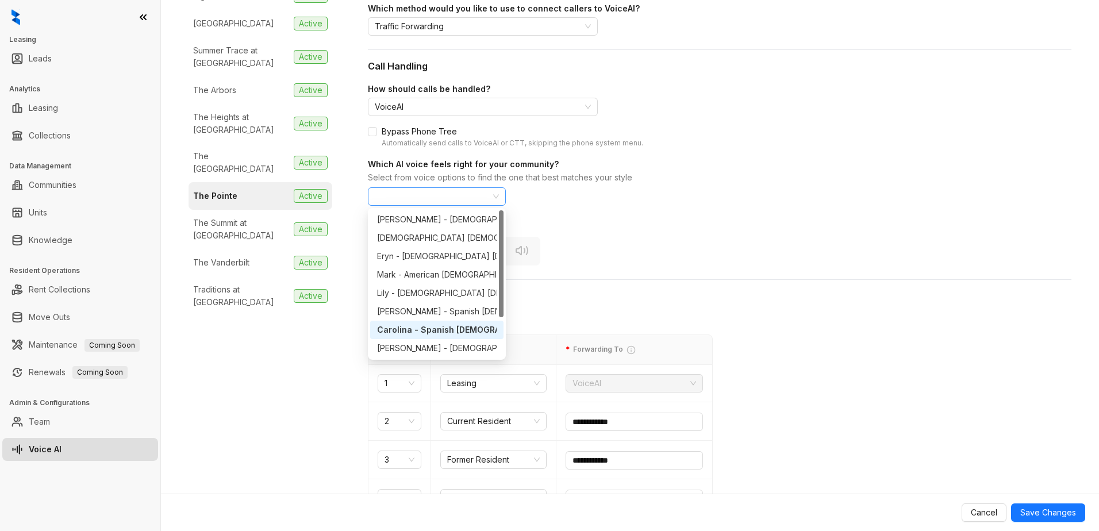
click at [497, 195] on span "Carolina - Spanish Female" at bounding box center [437, 196] width 124 height 17
click at [431, 347] on div "Louis - French Male" at bounding box center [471, 348] width 189 height 13
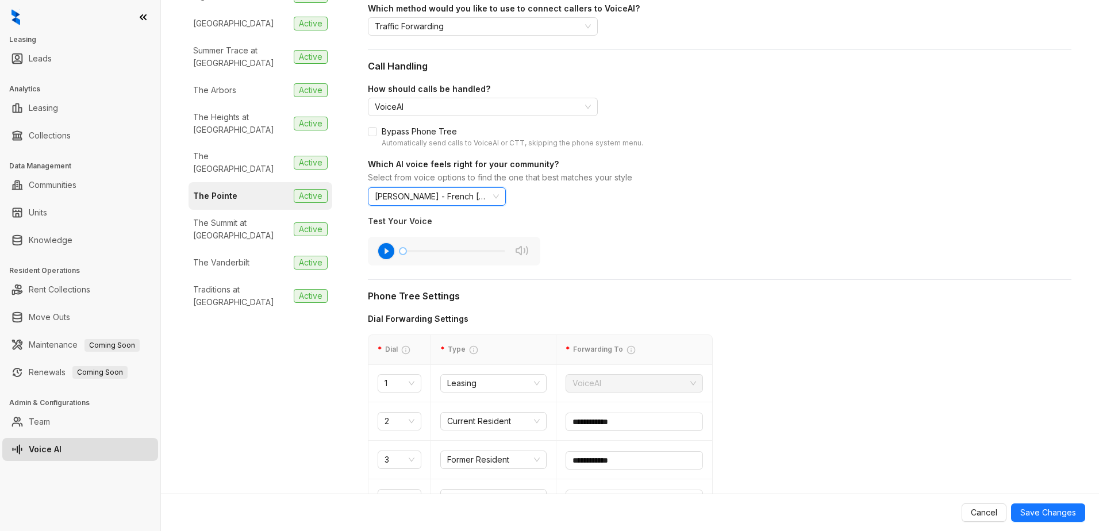
click at [388, 248] on icon "button" at bounding box center [386, 251] width 16 height 16
click at [497, 194] on span "Louis - French Male" at bounding box center [437, 196] width 124 height 17
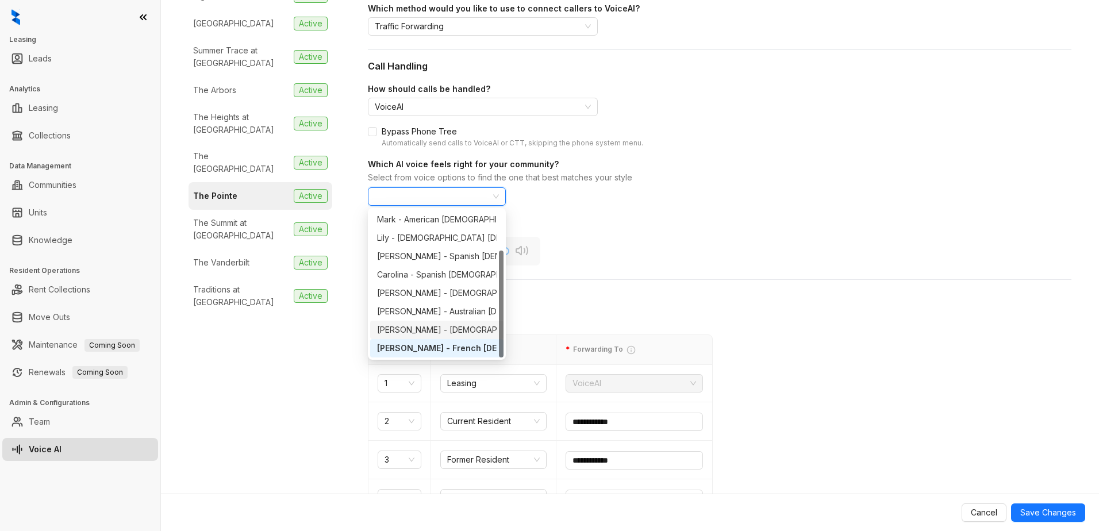
click at [407, 326] on div "Cristina - Mexican Female" at bounding box center [502, 330] width 251 height 13
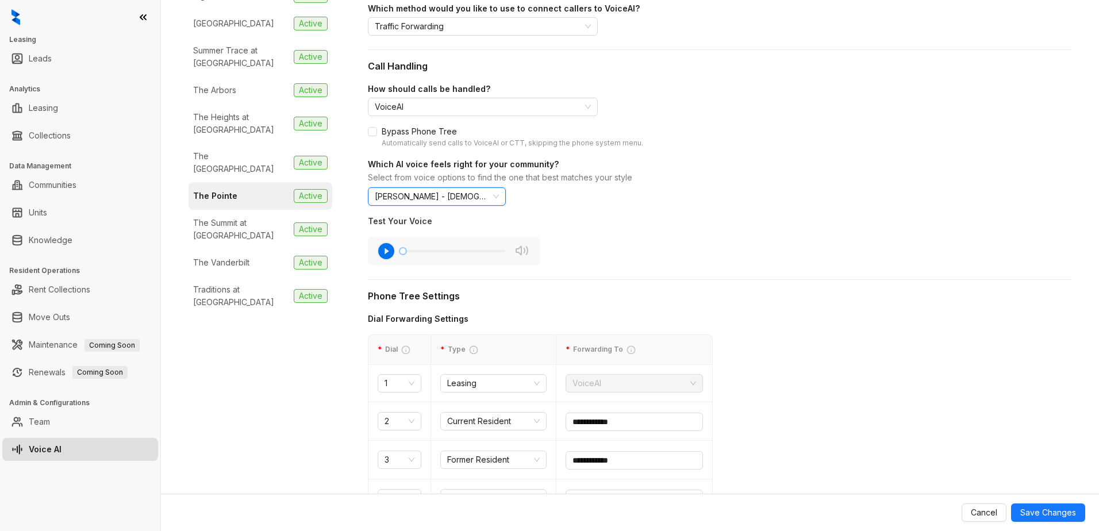
click at [384, 249] on icon "button" at bounding box center [386, 251] width 16 height 16
click at [409, 199] on span "Cristina - Mexican Female" at bounding box center [437, 196] width 124 height 17
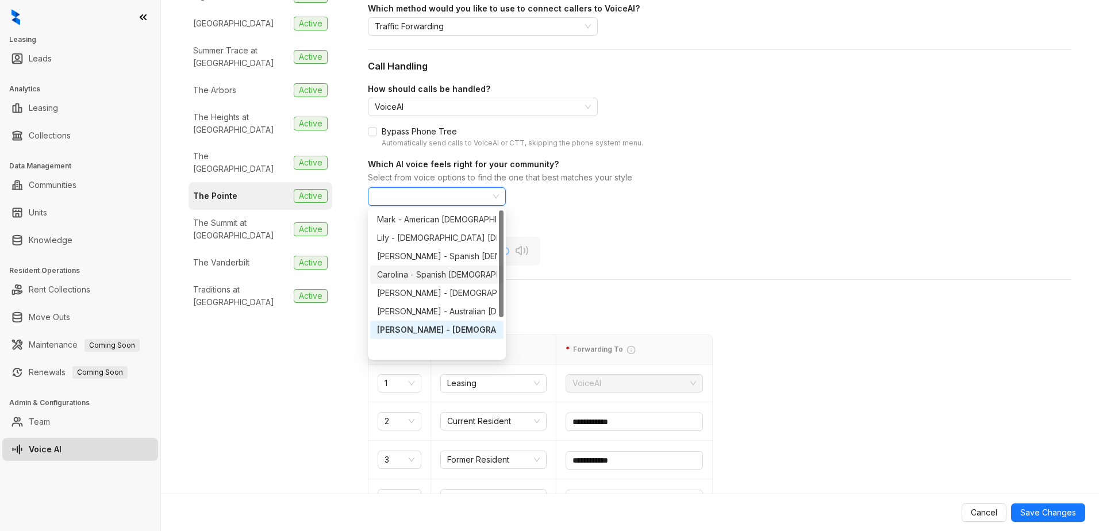
scroll to position [0, 0]
click at [438, 221] on div "Natasha - American Female" at bounding box center [502, 219] width 251 height 13
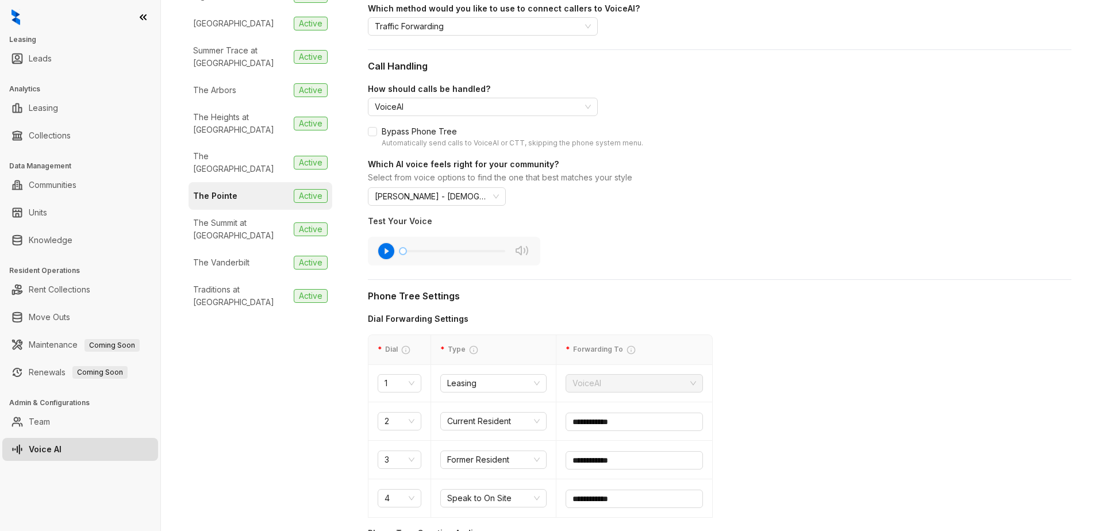
click at [387, 252] on icon "button" at bounding box center [386, 251] width 18 height 18
click at [498, 197] on span "Natasha - American Female" at bounding box center [437, 196] width 124 height 17
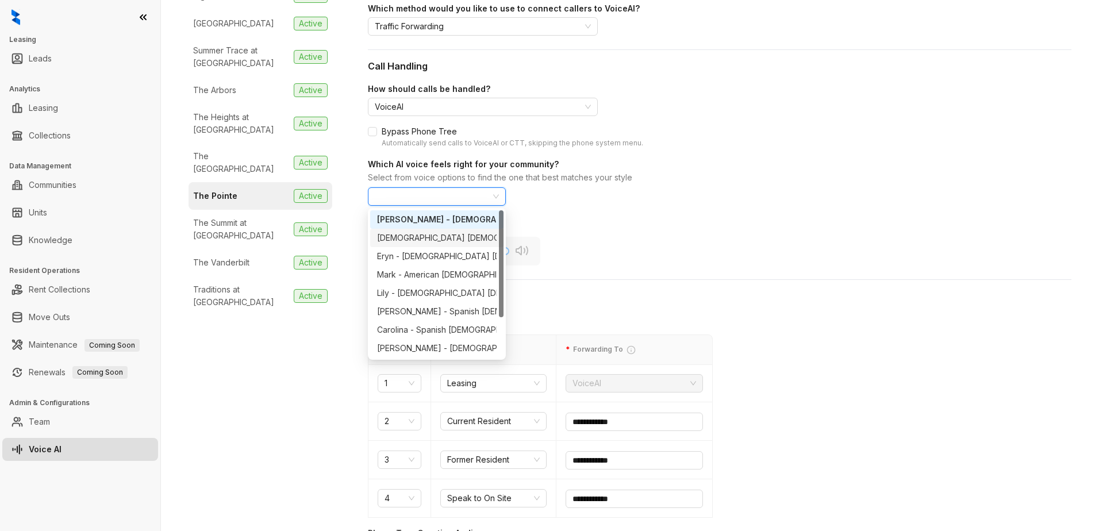
click at [441, 232] on div "Dakota - American Female" at bounding box center [466, 238] width 178 height 13
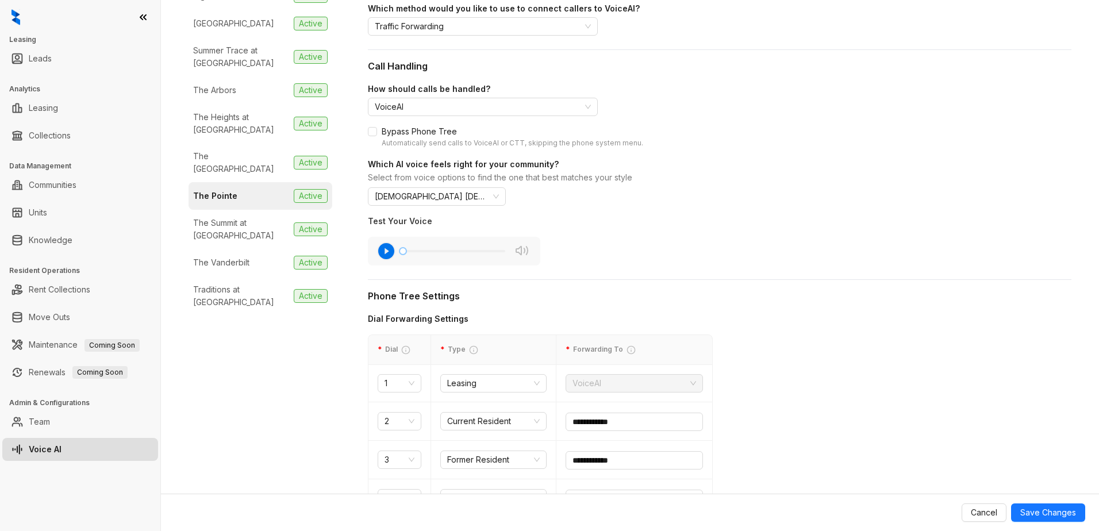
click at [391, 248] on icon "button" at bounding box center [386, 251] width 16 height 16
click at [451, 199] on span "Dakota - American Female" at bounding box center [437, 196] width 124 height 17
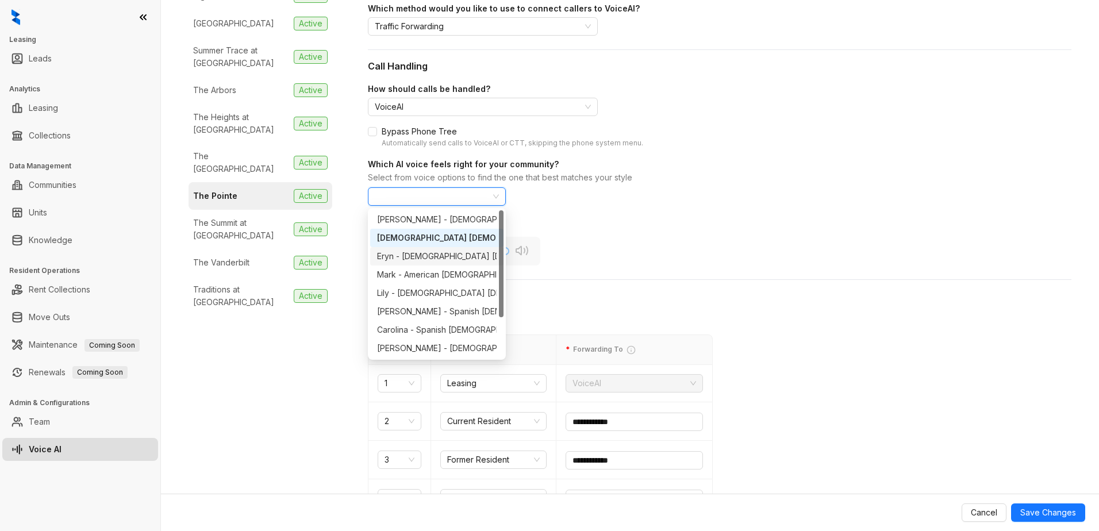
click at [403, 254] on div "Eryn - American Female" at bounding box center [478, 256] width 203 height 13
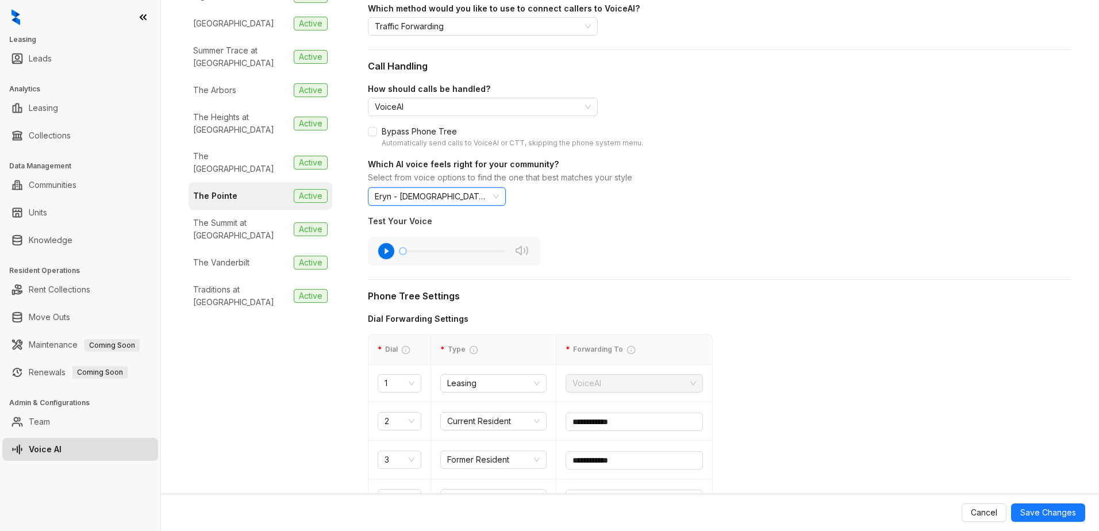
click at [385, 251] on icon "button" at bounding box center [386, 251] width 18 height 18
click at [468, 199] on span "Eryn - American Female" at bounding box center [437, 196] width 124 height 17
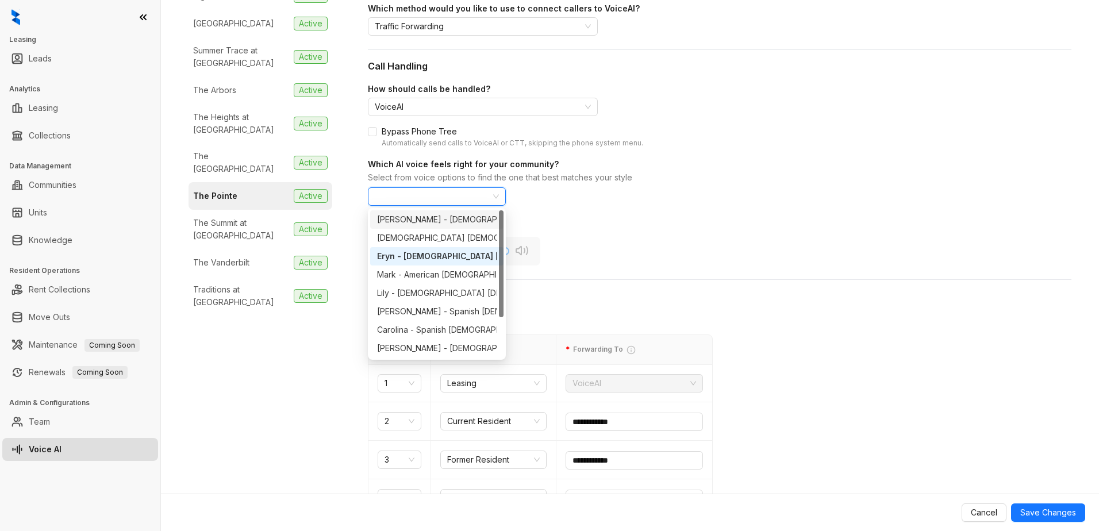
click at [429, 214] on div "Natasha - American Female" at bounding box center [502, 219] width 251 height 13
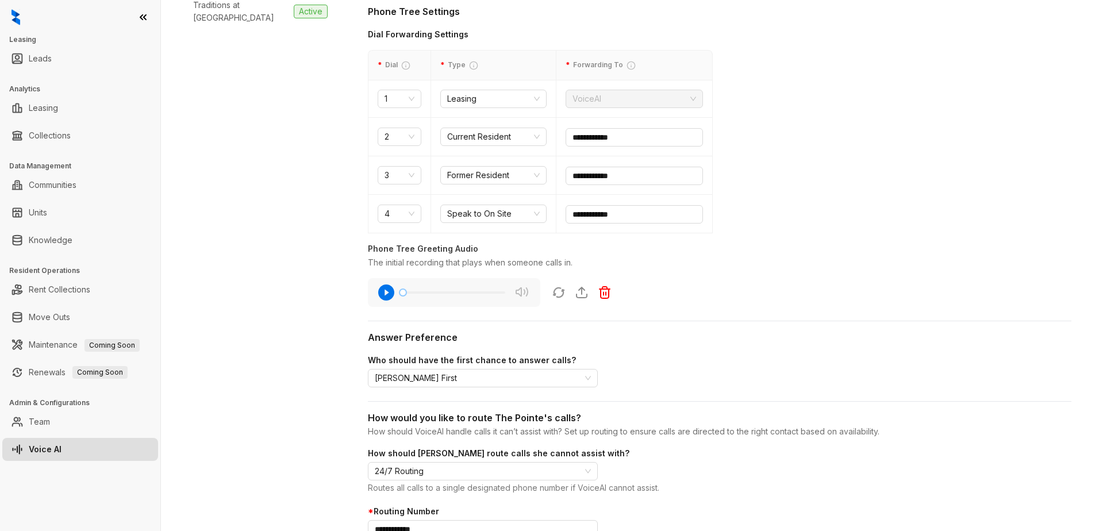
scroll to position [460, 0]
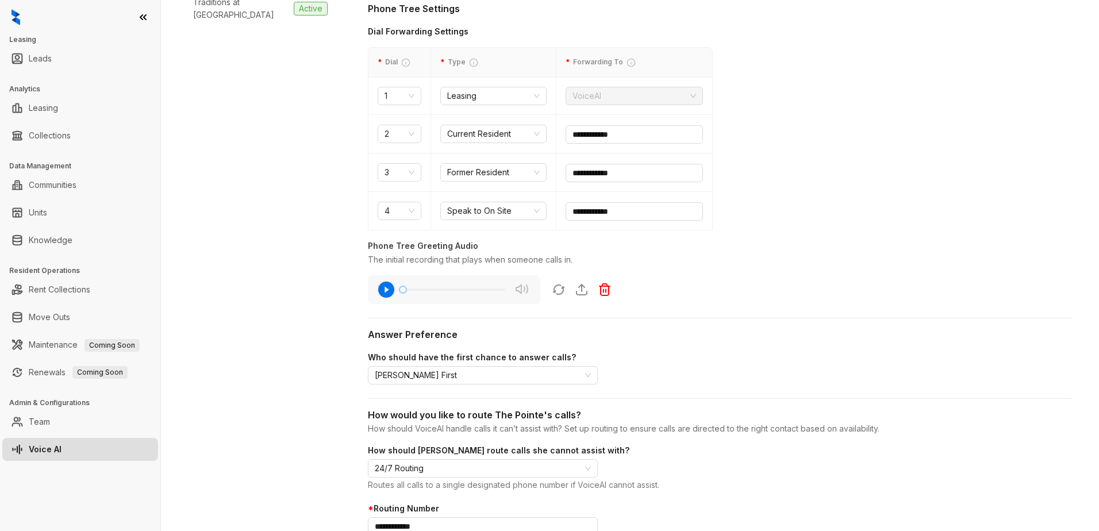
click at [387, 286] on icon "button" at bounding box center [386, 290] width 16 height 16
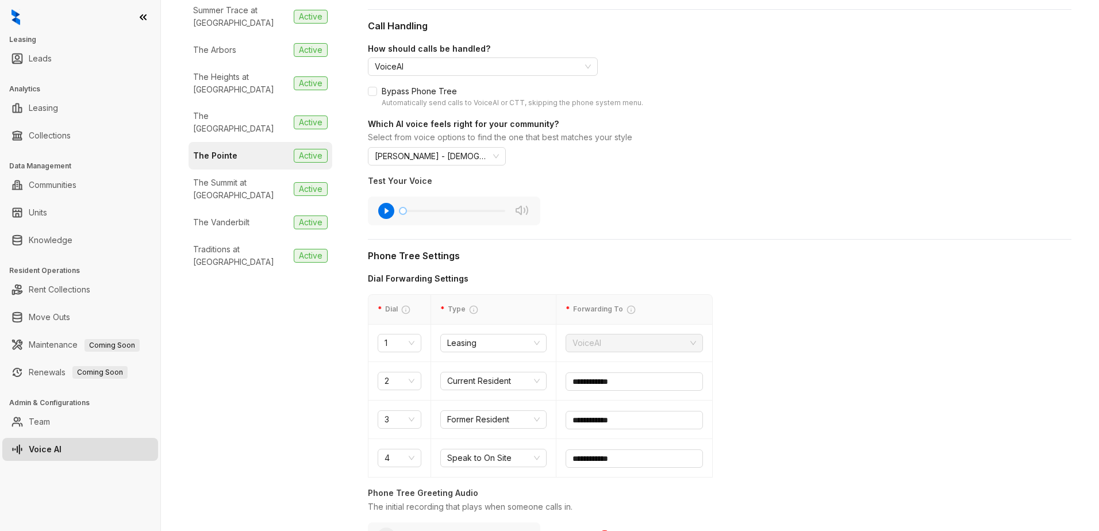
scroll to position [57, 0]
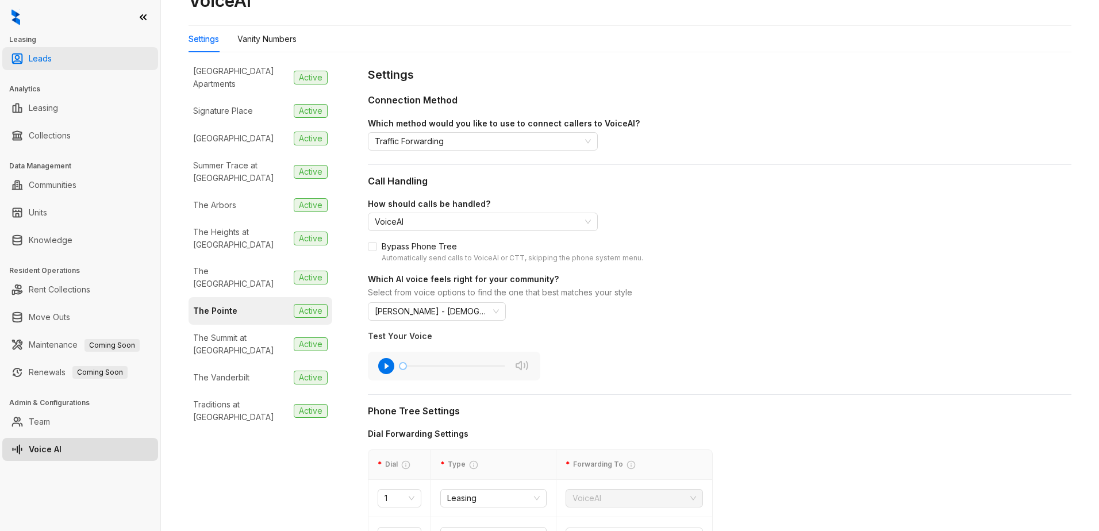
click at [52, 61] on link "Leads" at bounding box center [40, 58] width 23 height 23
